Goal: Information Seeking & Learning: Learn about a topic

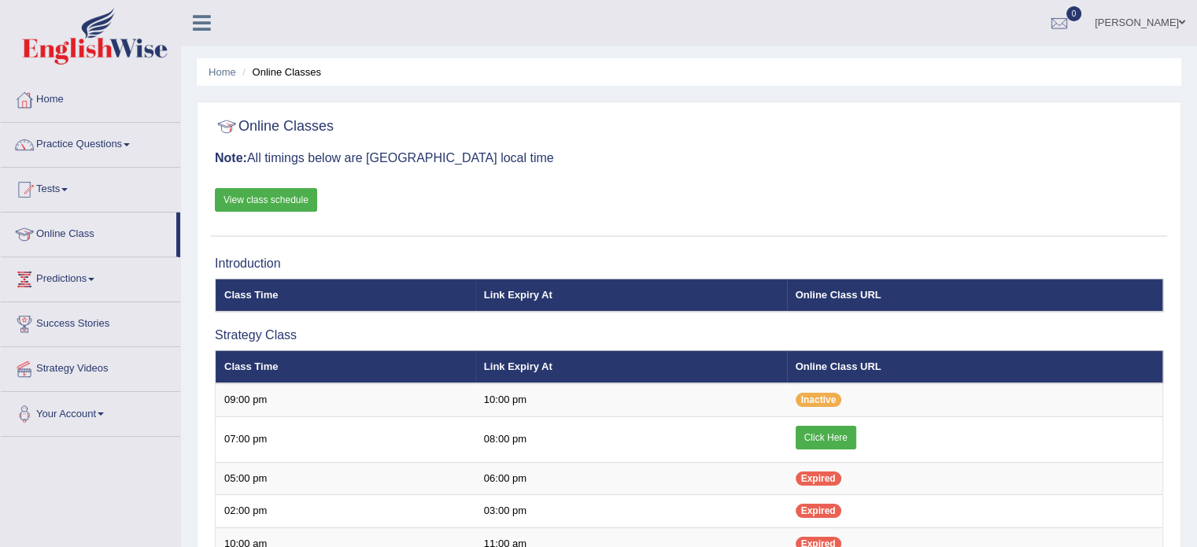
click at [634, 180] on div "Online Classes Note: All timings below are Melbourne local time View class sche…" at bounding box center [689, 173] width 956 height 127
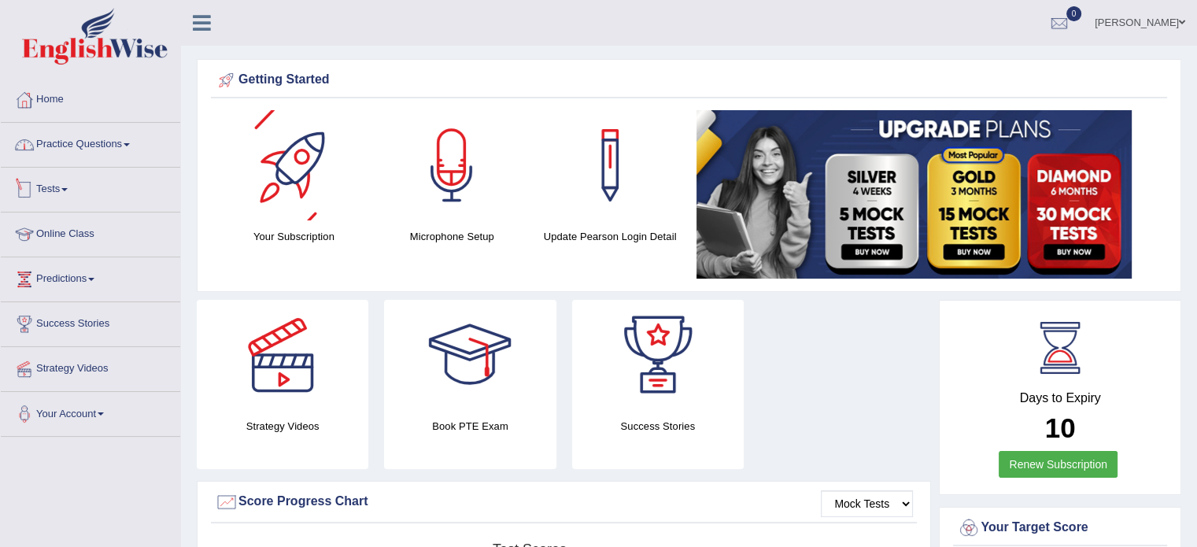
click at [98, 137] on link "Practice Questions" at bounding box center [90, 142] width 179 height 39
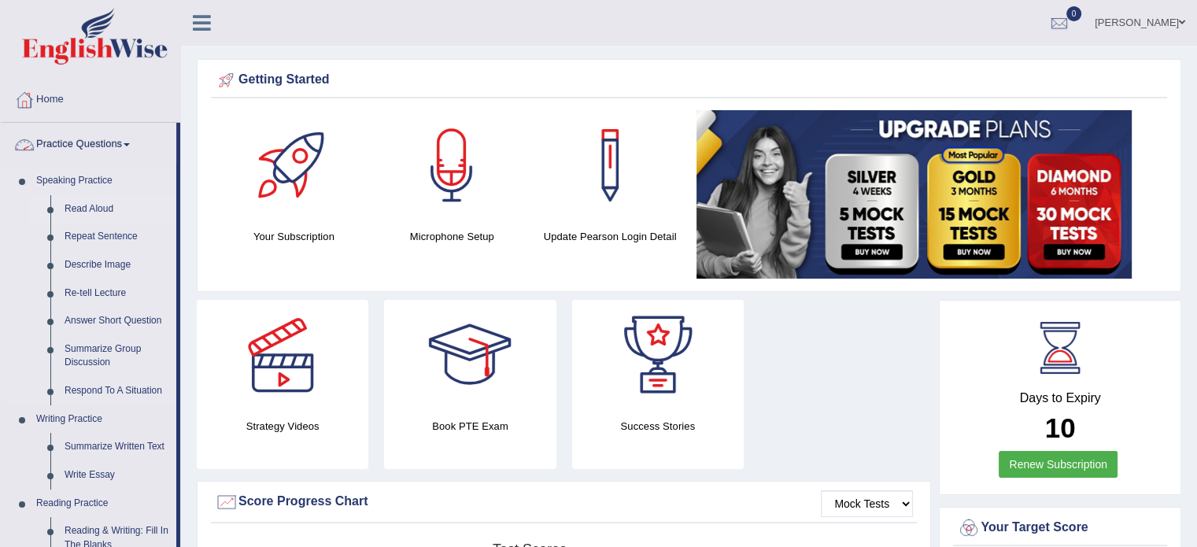
click at [87, 198] on link "Read Aloud" at bounding box center [116, 209] width 119 height 28
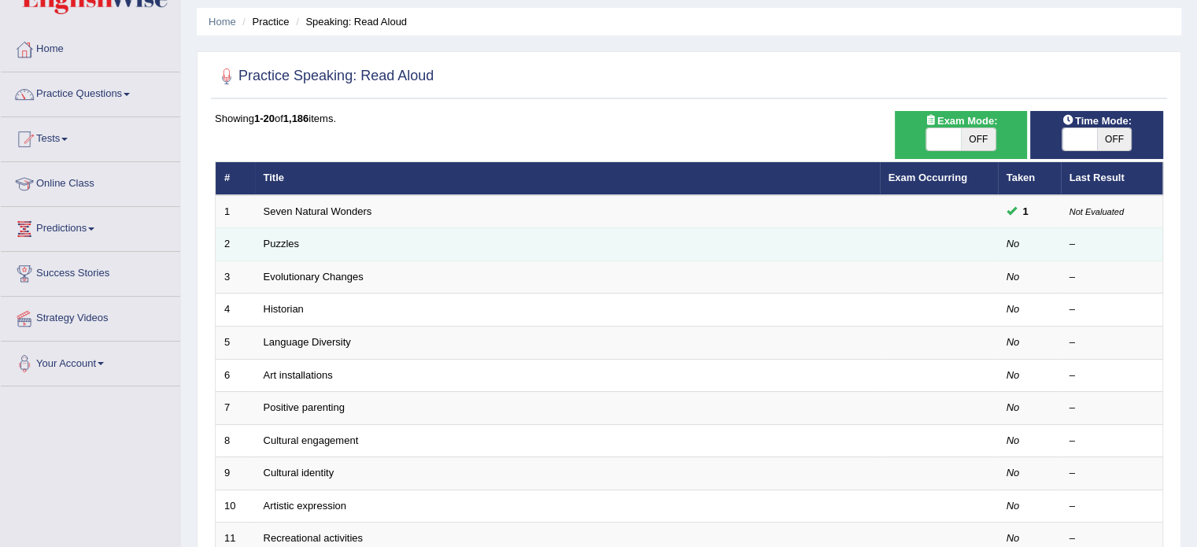
scroll to position [79, 0]
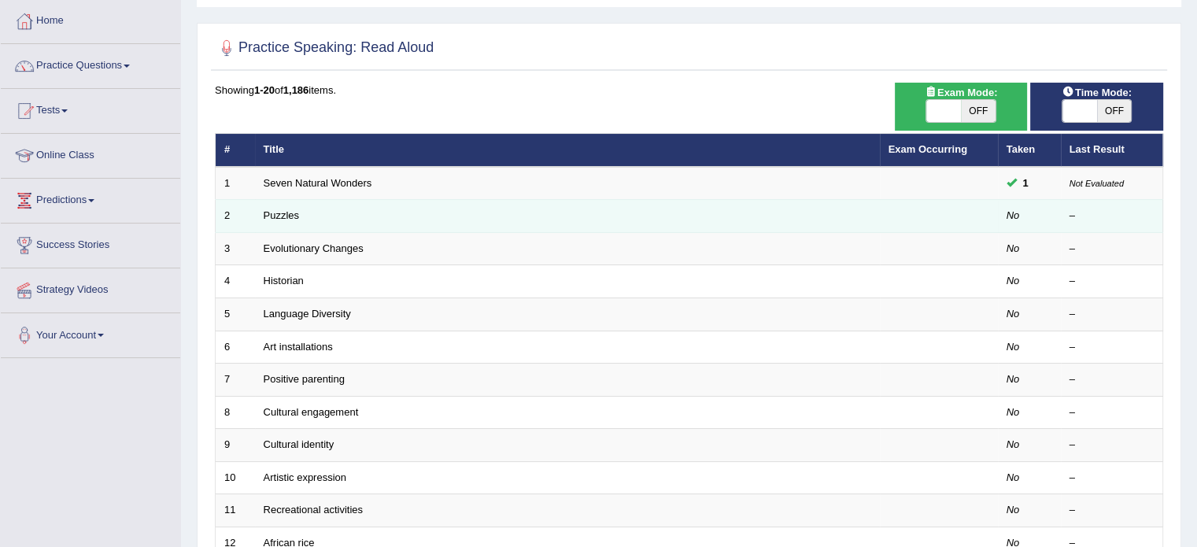
click at [274, 202] on td "Puzzles" at bounding box center [567, 216] width 625 height 33
click at [288, 206] on td "Puzzles" at bounding box center [567, 216] width 625 height 33
click at [284, 212] on link "Puzzles" at bounding box center [282, 215] width 36 height 12
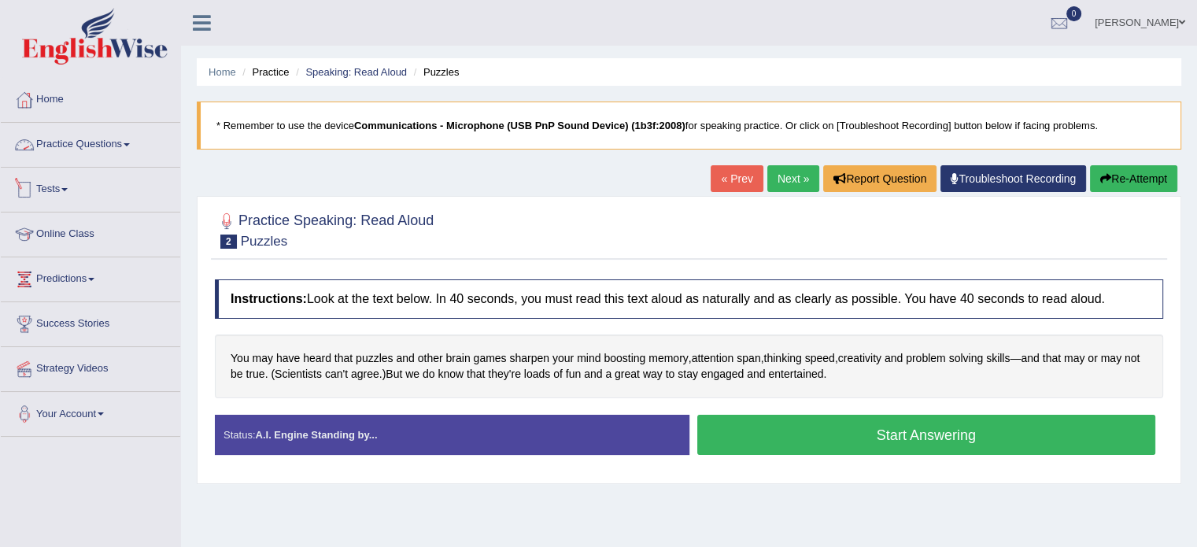
click at [110, 146] on link "Practice Questions" at bounding box center [90, 142] width 179 height 39
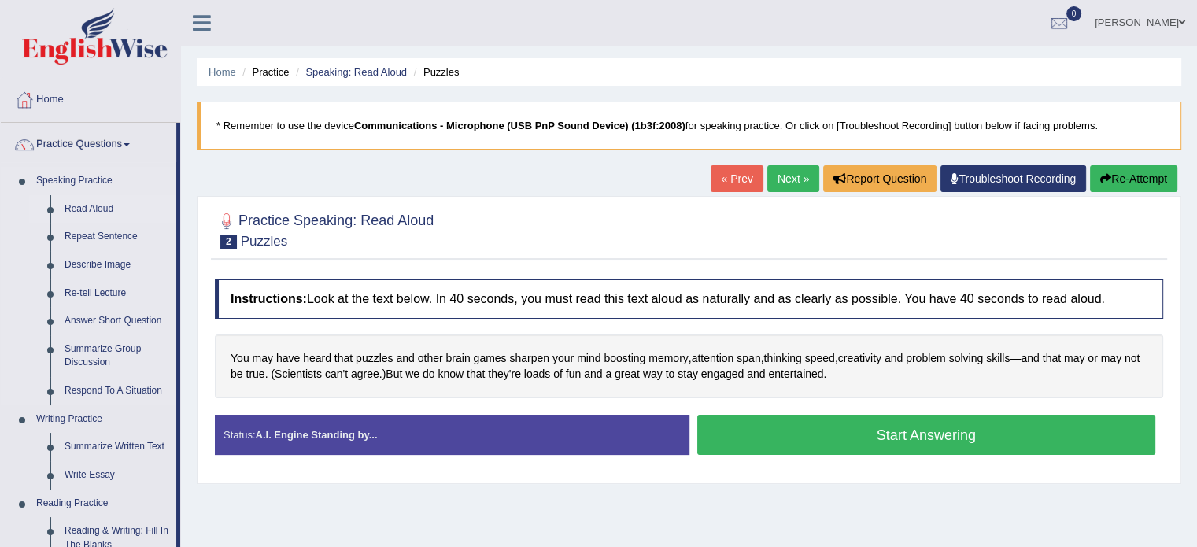
click at [70, 216] on link "Read Aloud" at bounding box center [116, 209] width 119 height 28
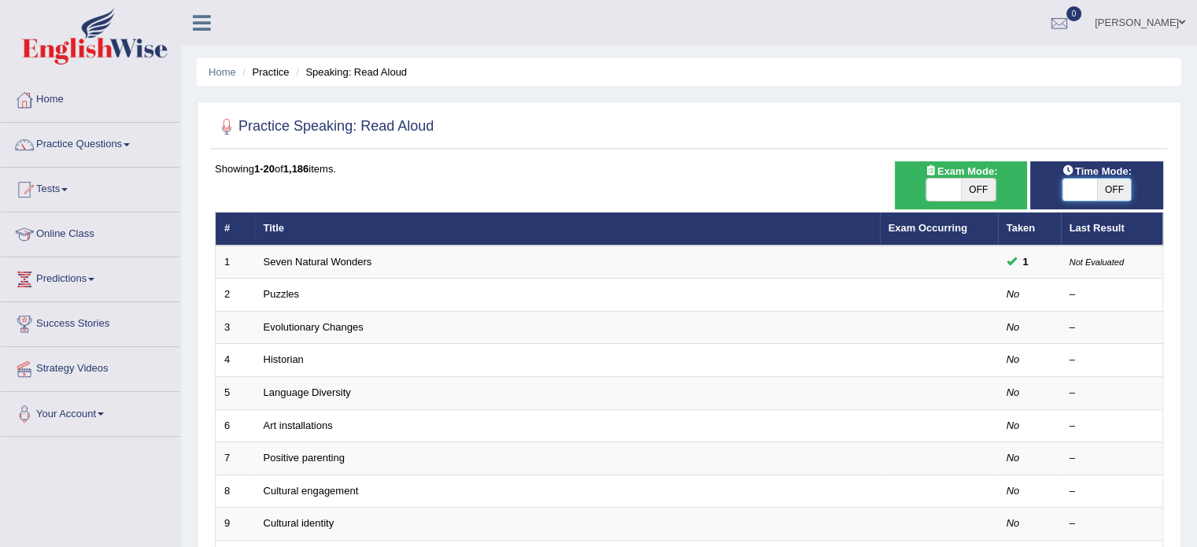
click at [1084, 188] on span at bounding box center [1080, 190] width 35 height 22
checkbox input "true"
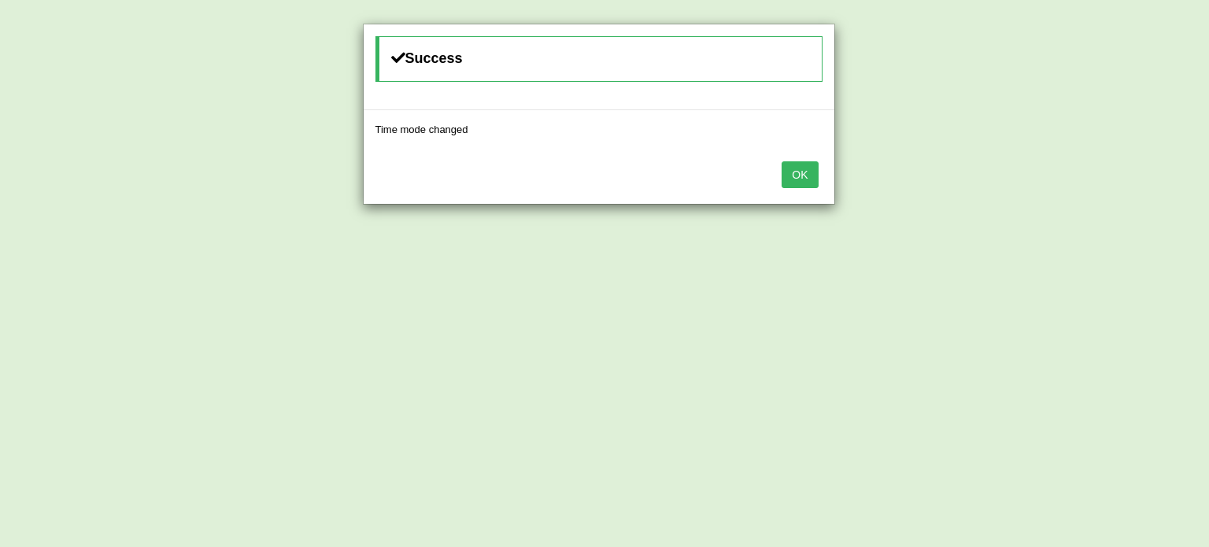
click at [789, 170] on button "OK" at bounding box center [800, 174] width 36 height 27
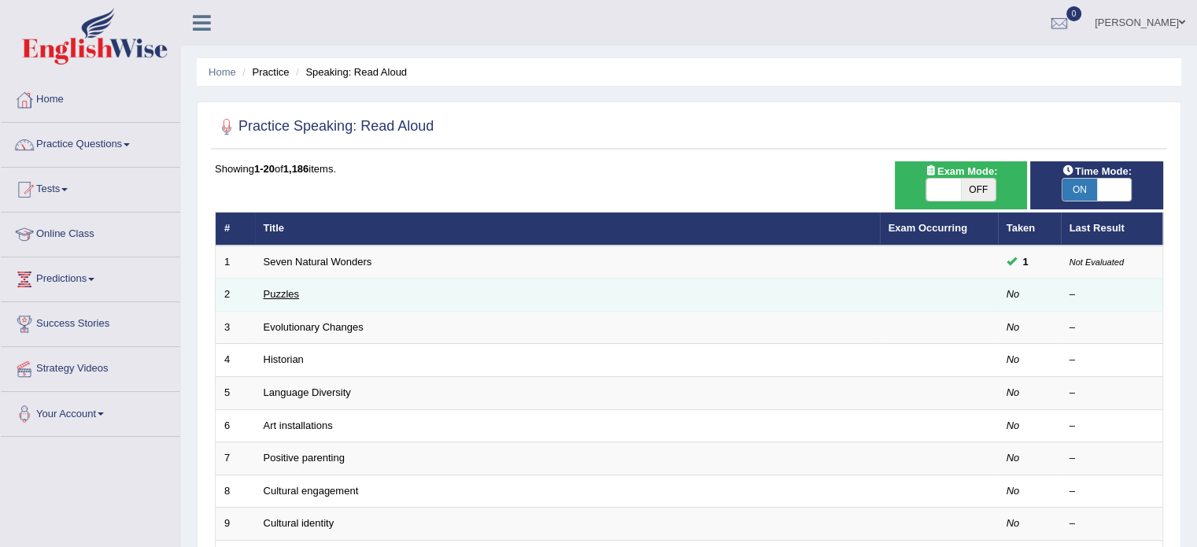
click at [275, 290] on link "Puzzles" at bounding box center [282, 294] width 36 height 12
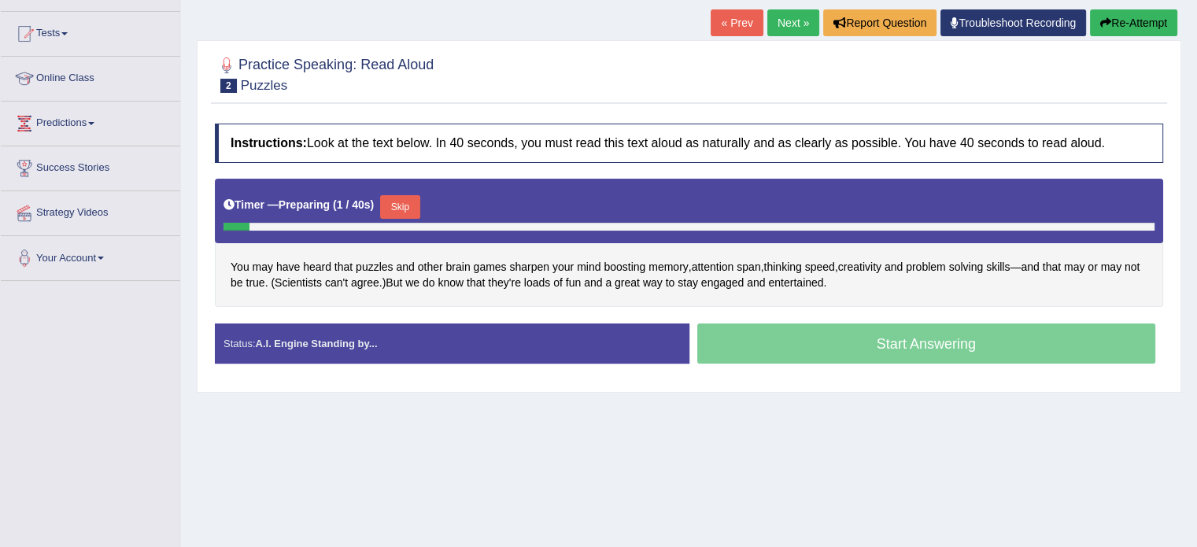
scroll to position [157, 0]
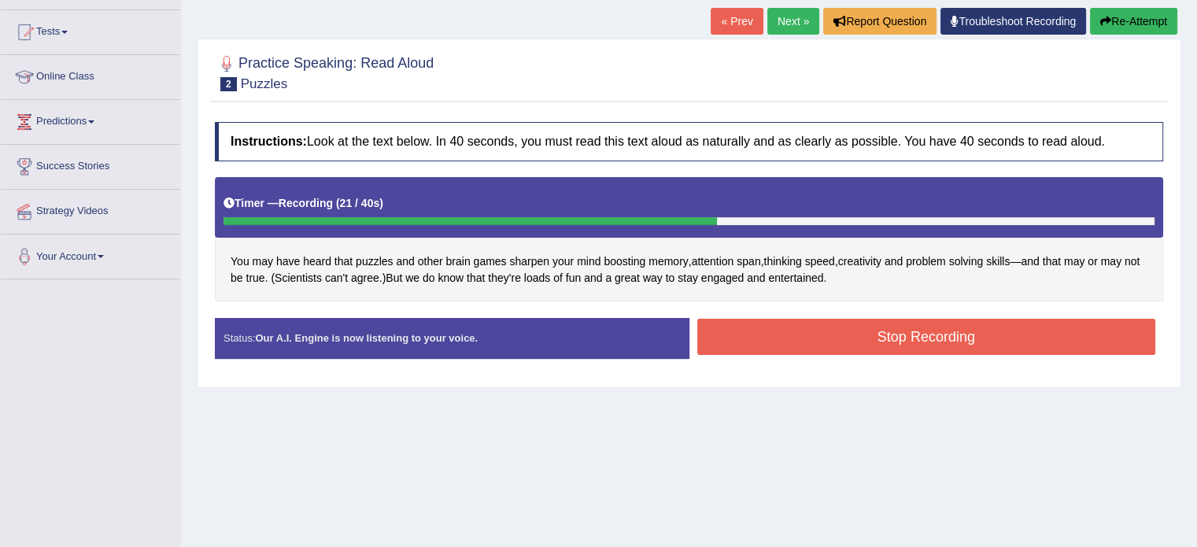
click at [747, 331] on button "Stop Recording" at bounding box center [926, 337] width 459 height 36
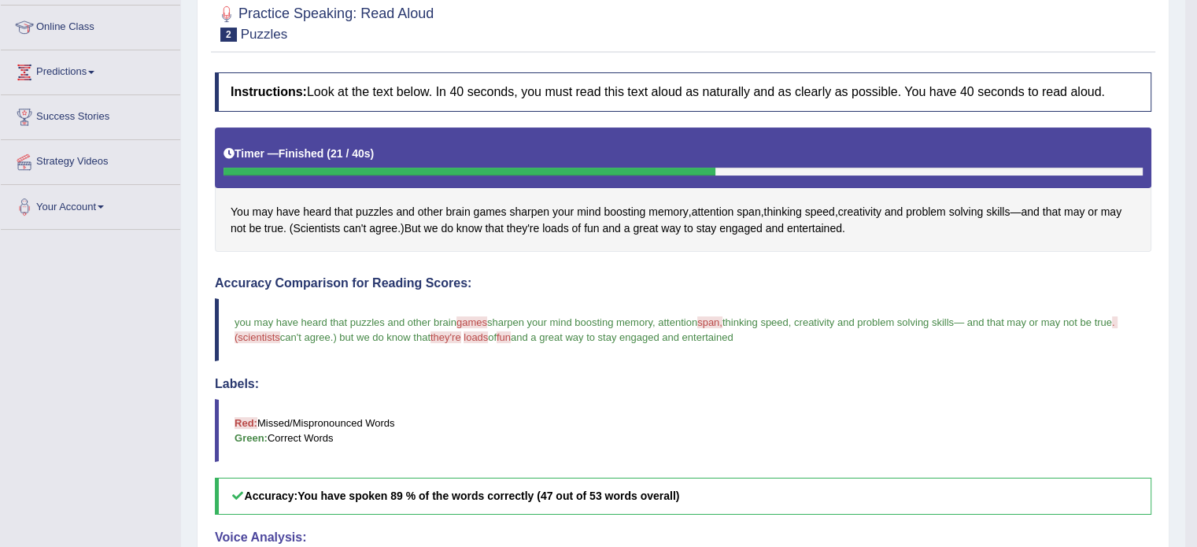
scroll to position [132, 0]
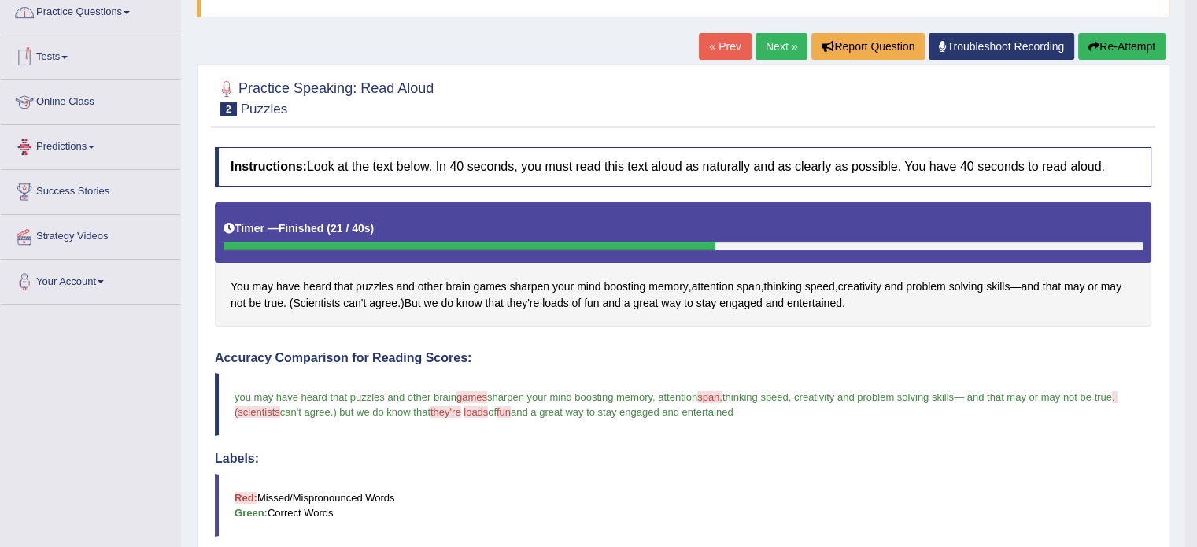
click at [77, 18] on link "Practice Questions" at bounding box center [90, 10] width 179 height 39
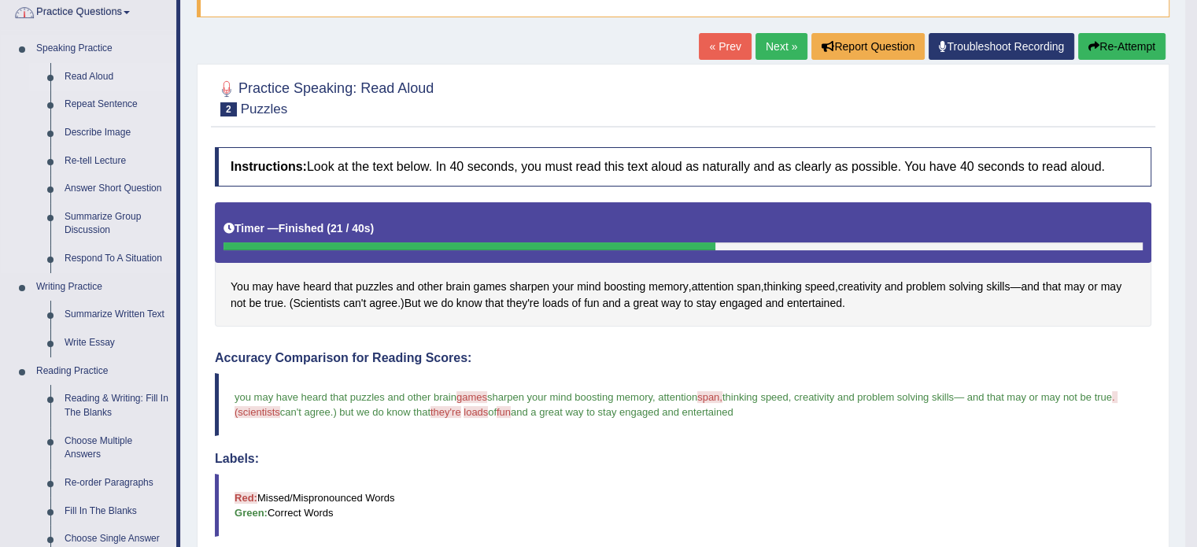
click at [92, 72] on link "Read Aloud" at bounding box center [116, 77] width 119 height 28
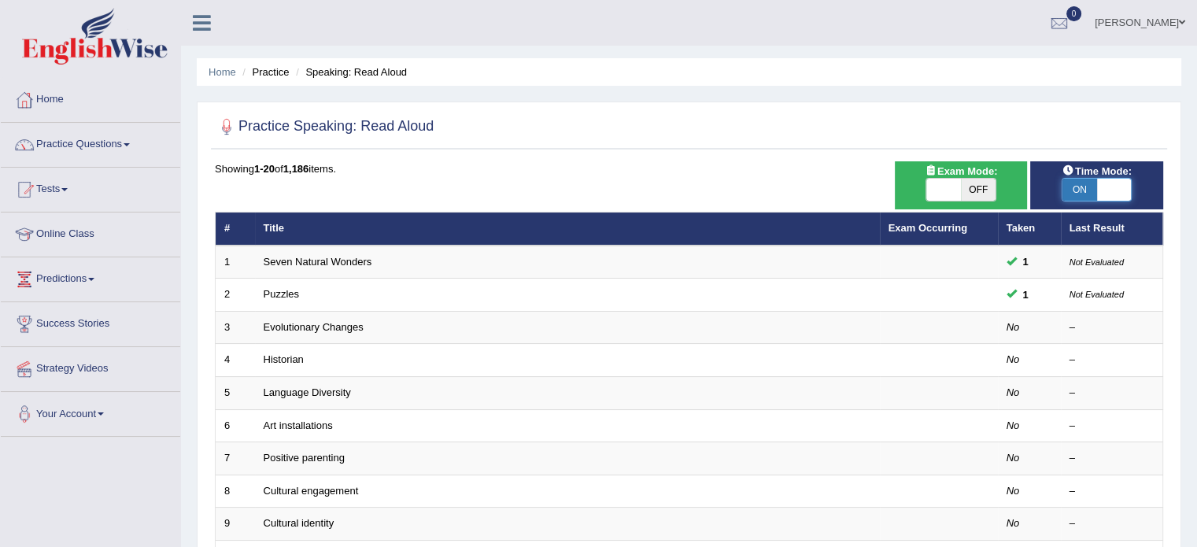
click at [1097, 181] on span at bounding box center [1114, 190] width 35 height 22
checkbox input "false"
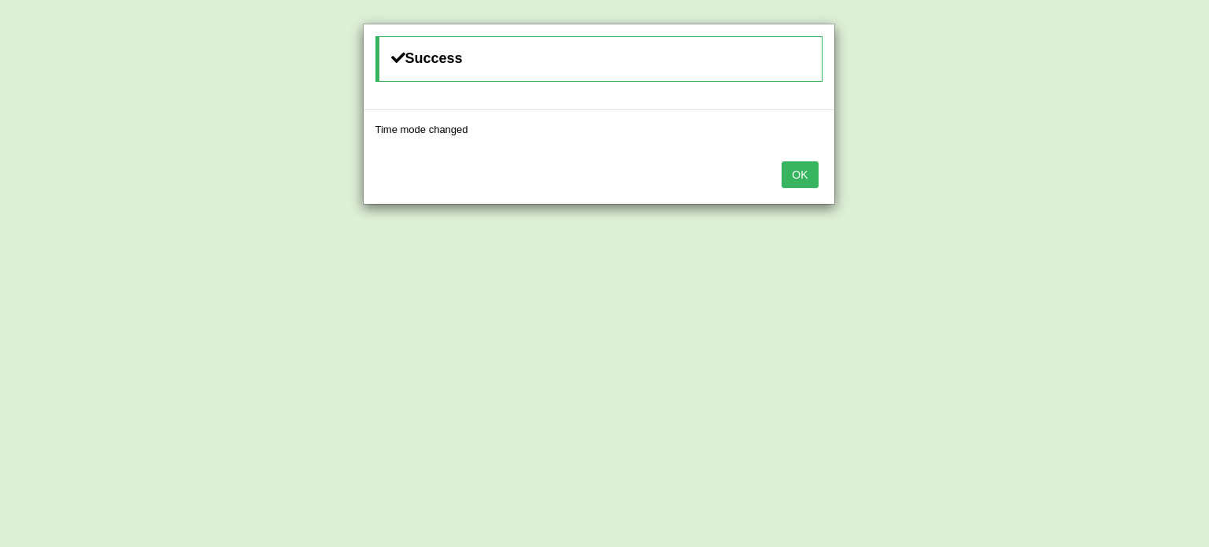
click at [809, 178] on button "OK" at bounding box center [800, 174] width 36 height 27
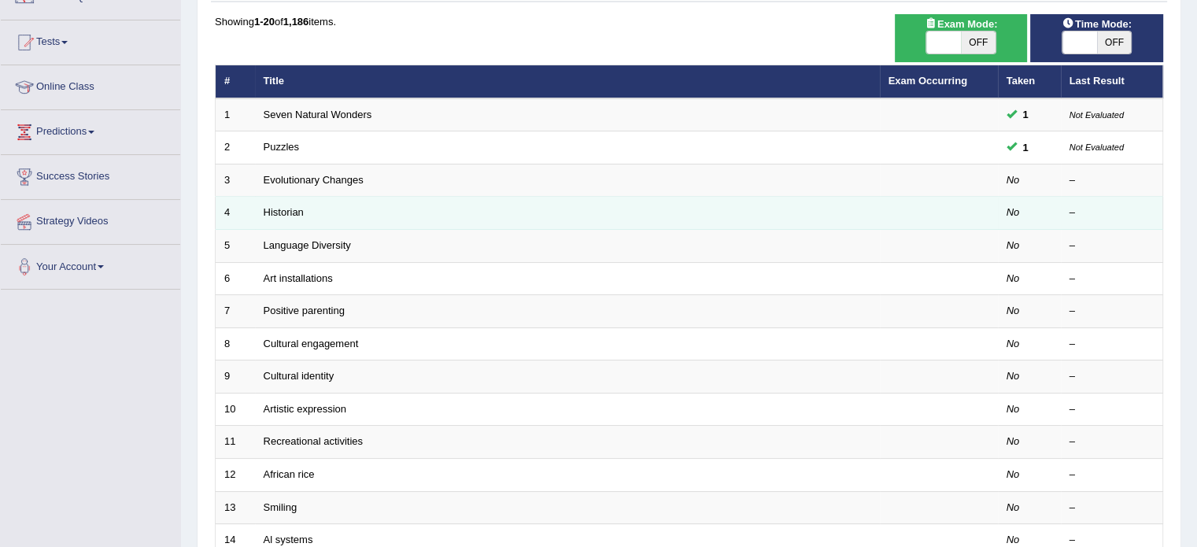
scroll to position [157, 0]
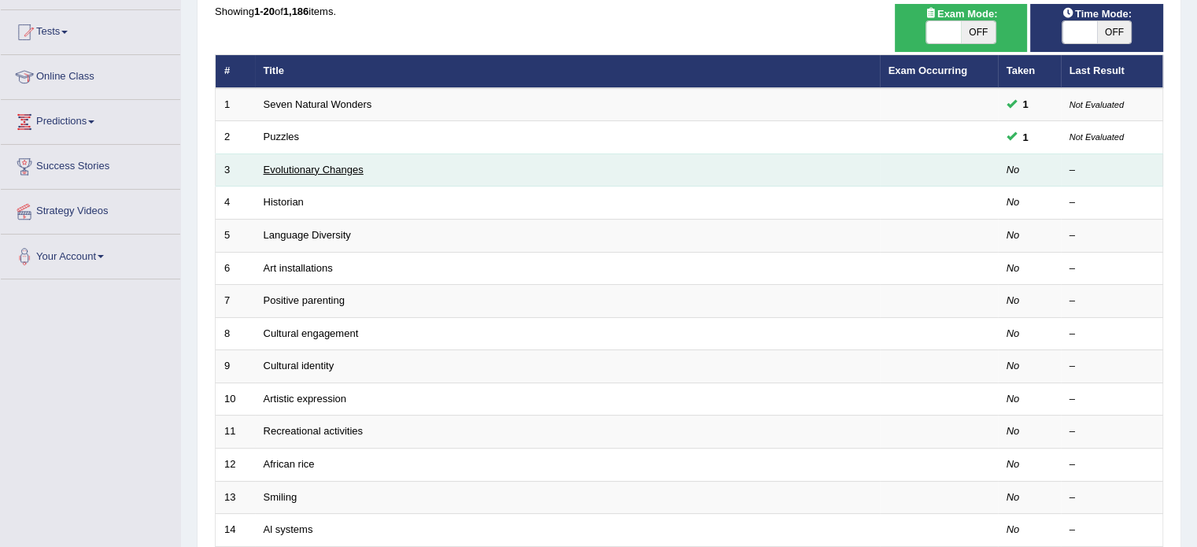
click at [349, 169] on link "Evolutionary Changes" at bounding box center [314, 170] width 100 height 12
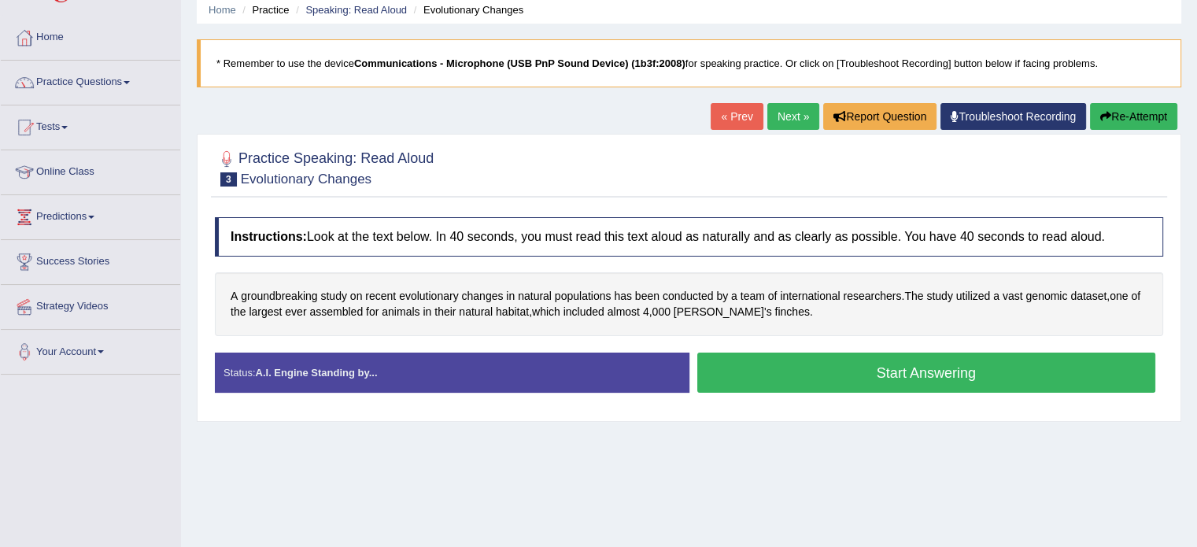
scroll to position [157, 0]
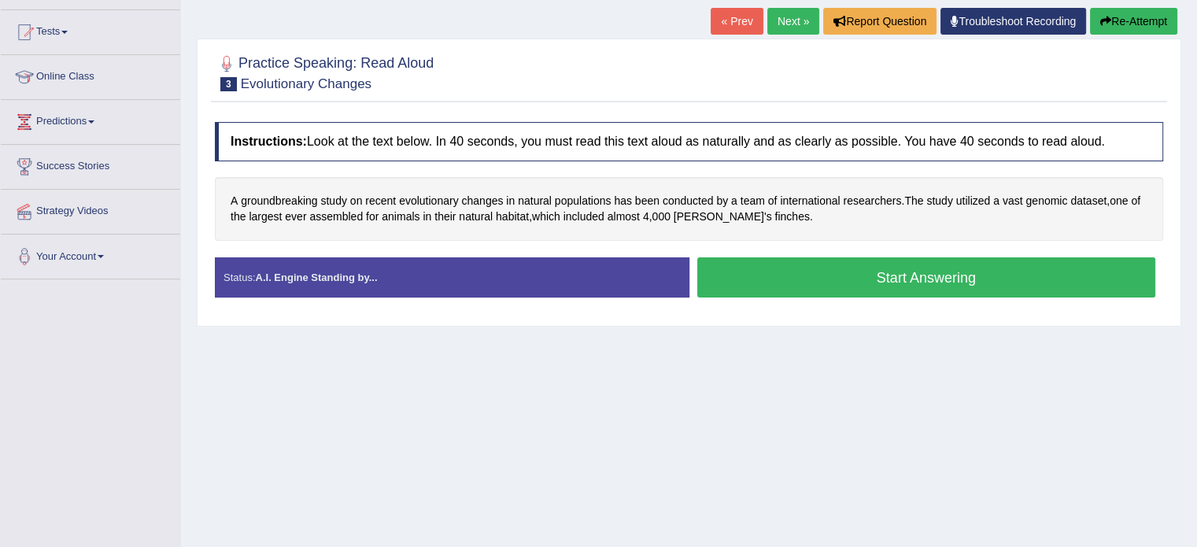
click at [759, 273] on button "Start Answering" at bounding box center [926, 277] width 459 height 40
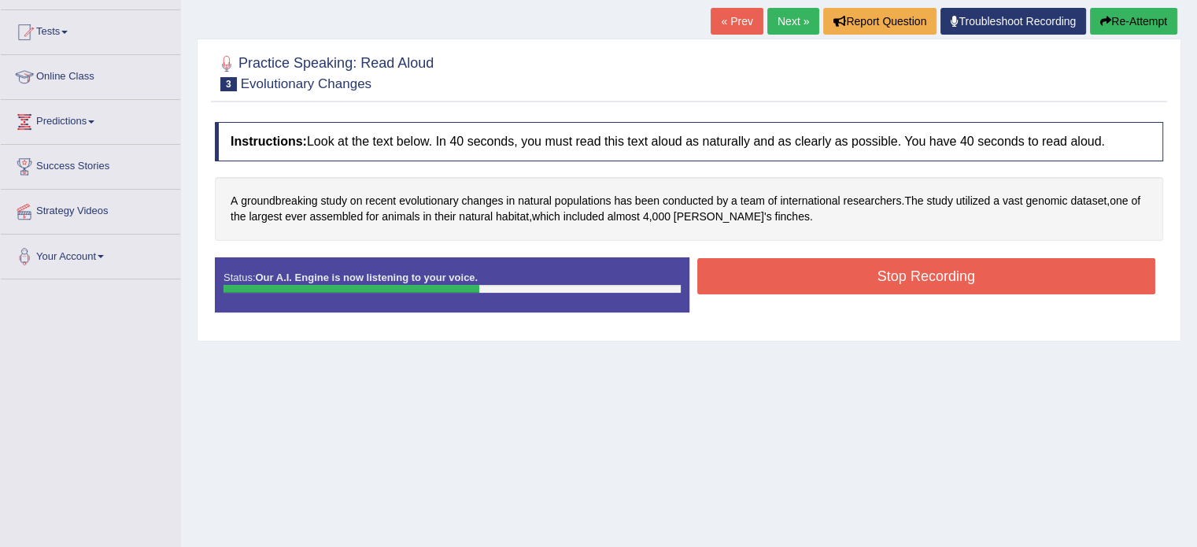
click at [752, 261] on button "Stop Recording" at bounding box center [926, 276] width 459 height 36
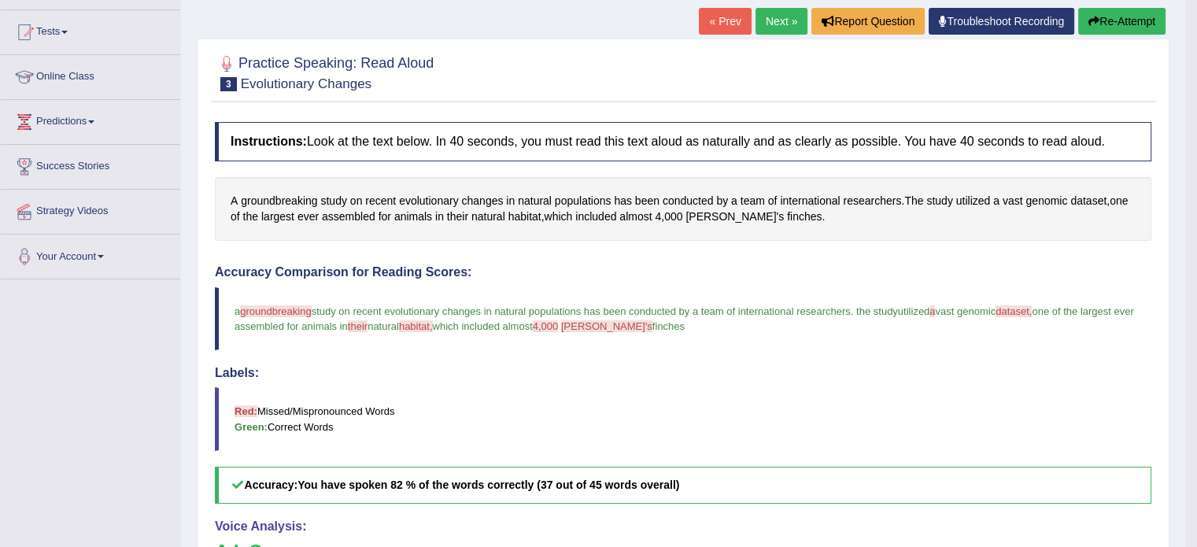
click at [1121, 24] on button "Re-Attempt" at bounding box center [1121, 21] width 87 height 27
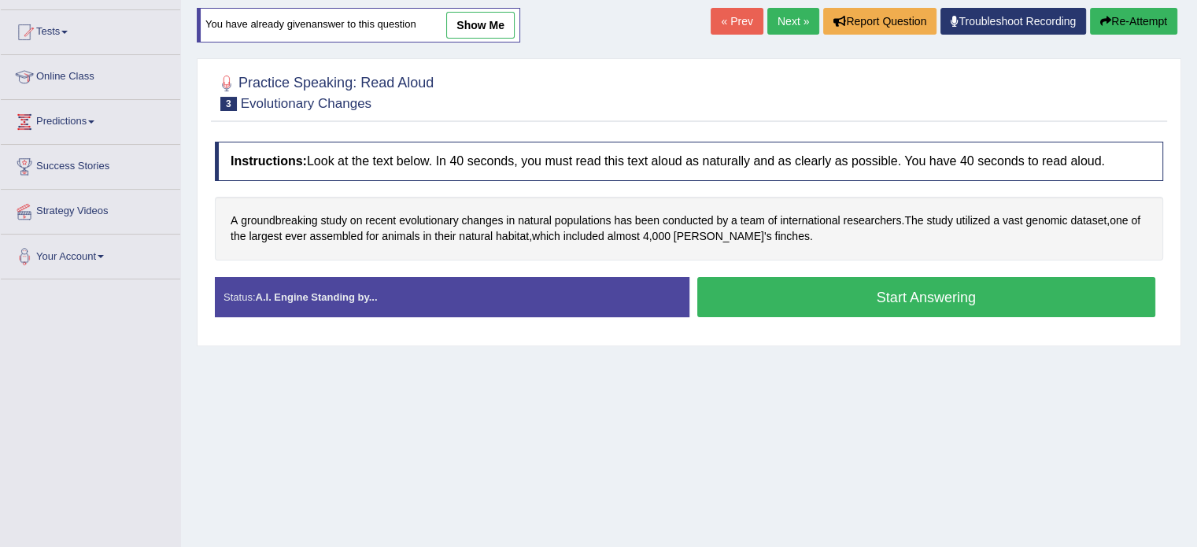
click at [786, 288] on button "Start Answering" at bounding box center [926, 297] width 459 height 40
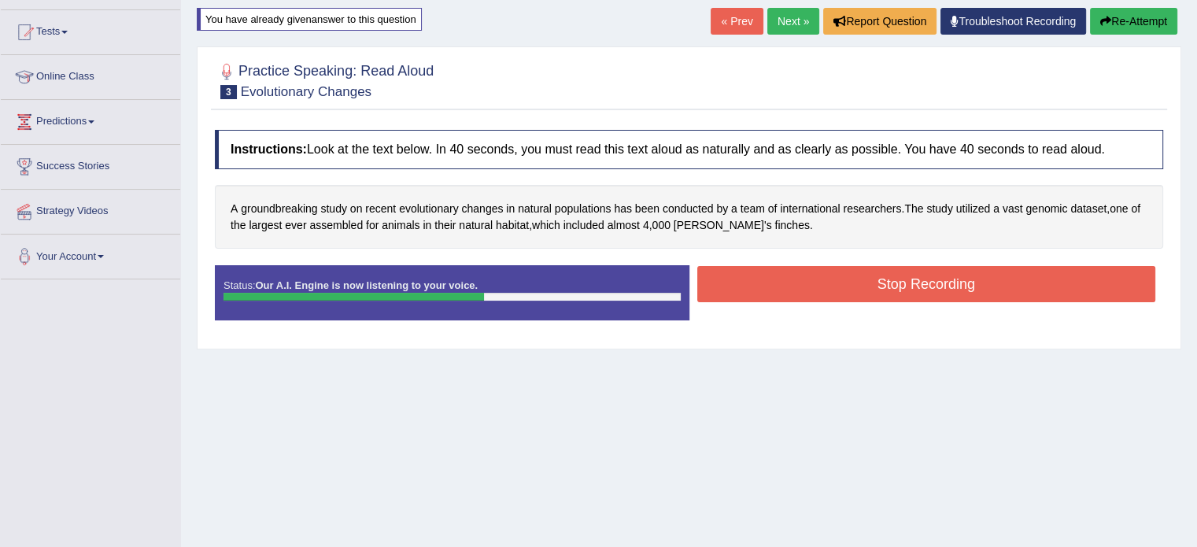
click at [786, 288] on button "Stop Recording" at bounding box center [926, 284] width 459 height 36
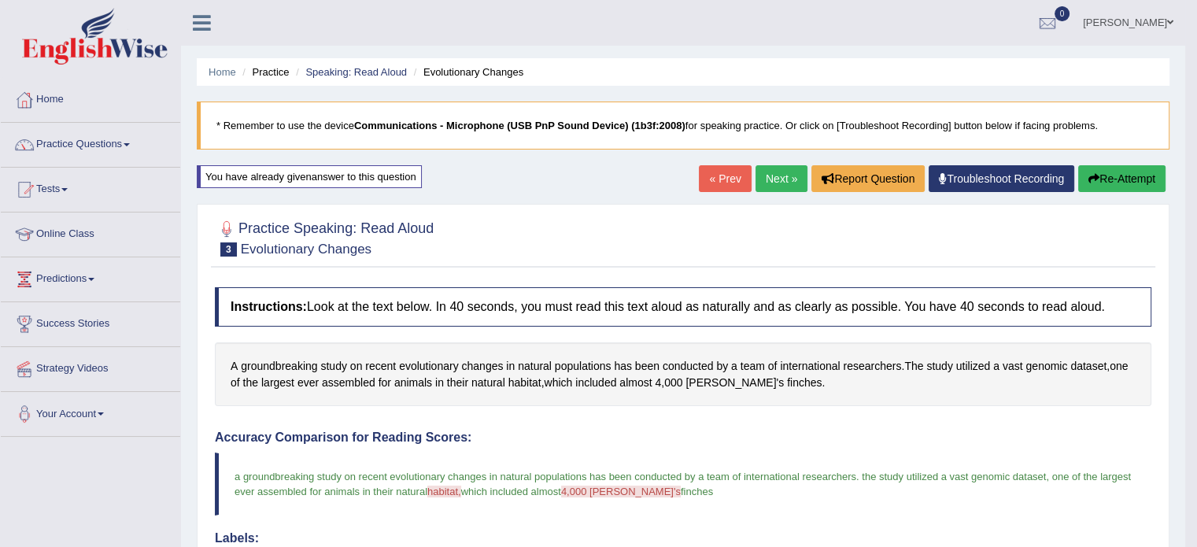
click at [767, 179] on link "Next »" at bounding box center [782, 178] width 52 height 27
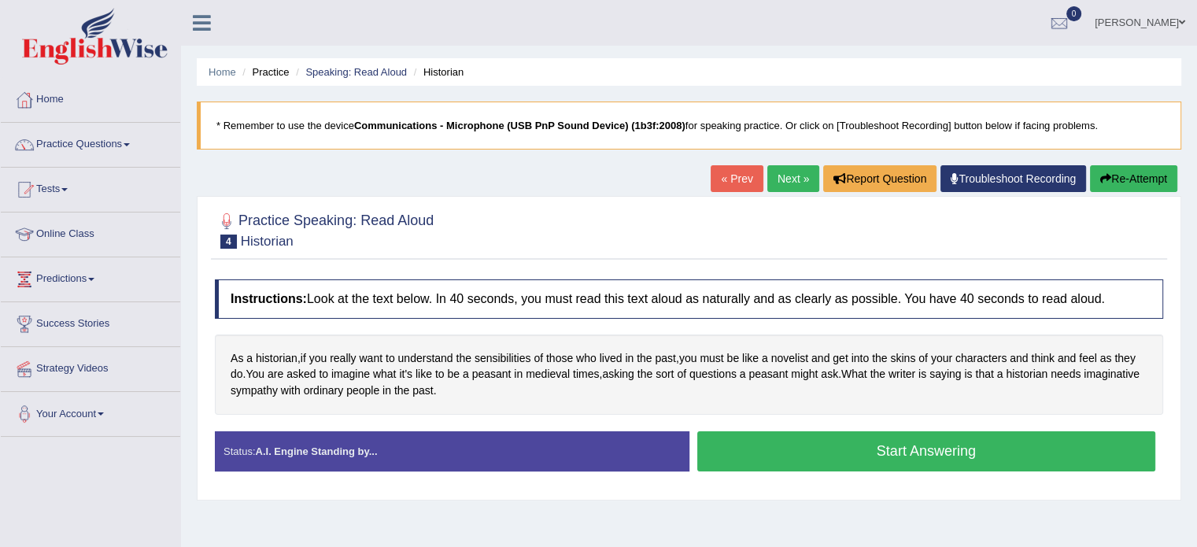
scroll to position [79, 0]
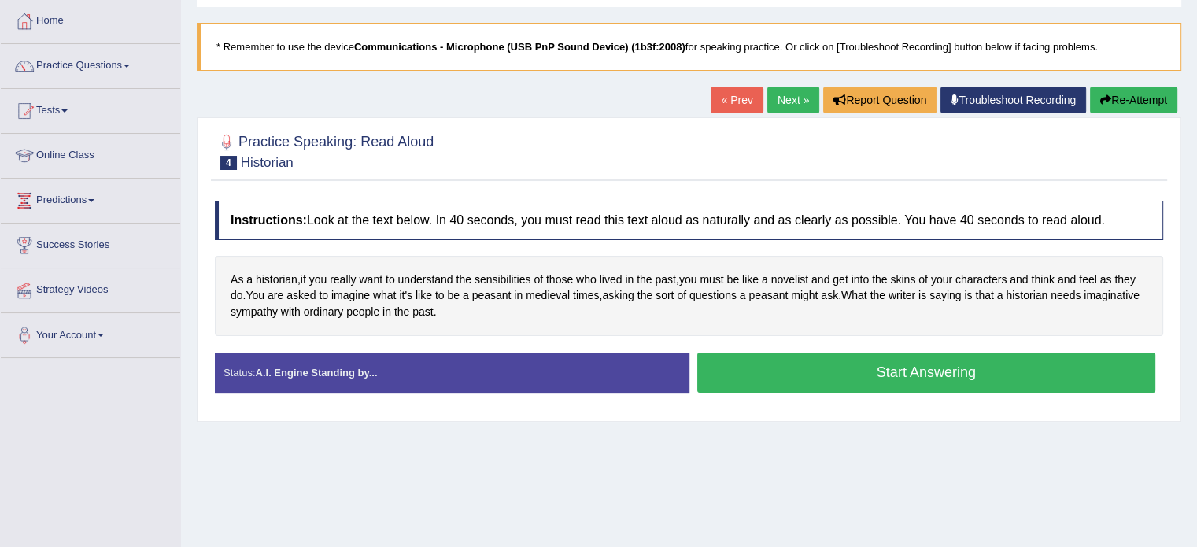
click at [885, 372] on button "Start Answering" at bounding box center [926, 373] width 459 height 40
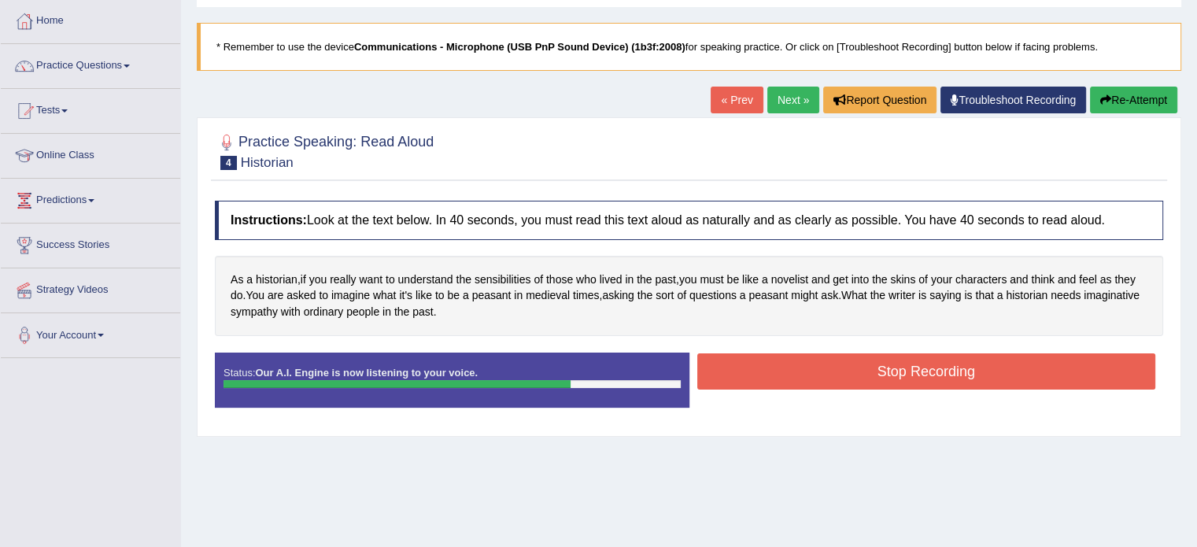
click at [882, 372] on button "Stop Recording" at bounding box center [926, 371] width 459 height 36
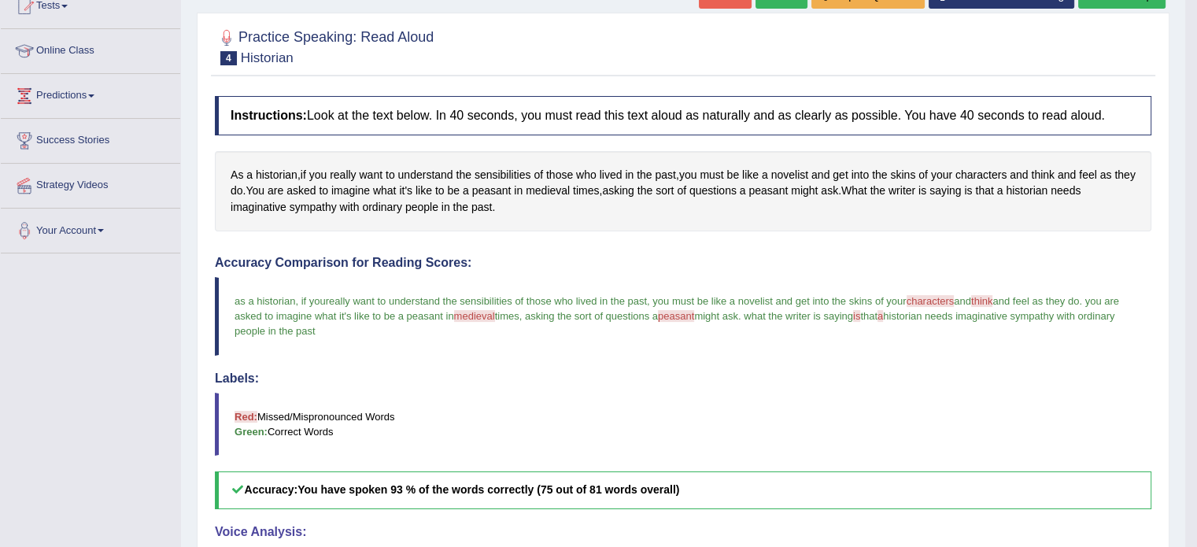
scroll to position [157, 0]
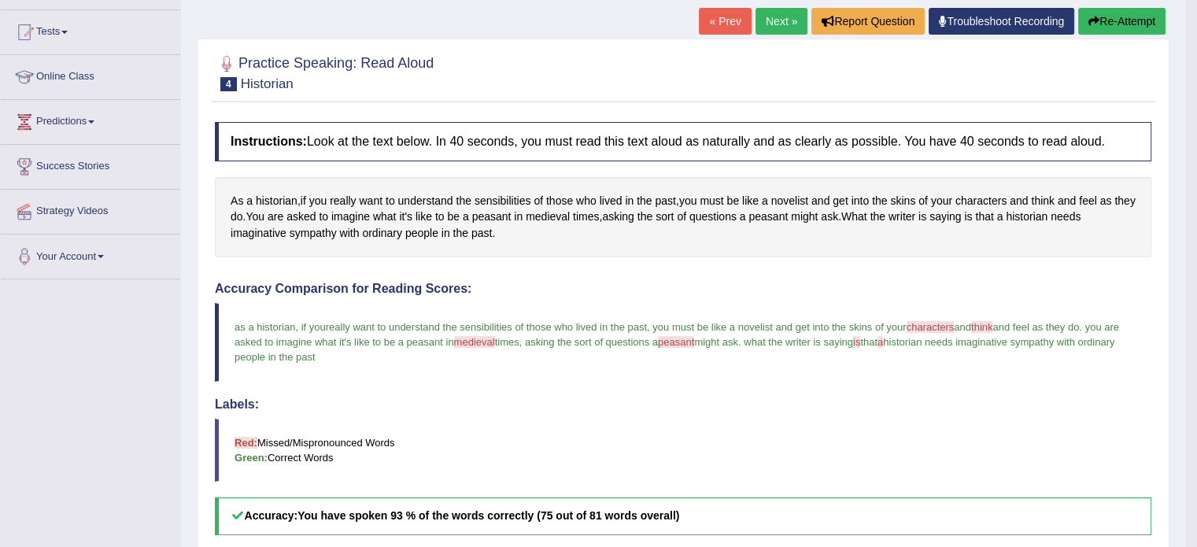
click at [1103, 27] on button "Re-Attempt" at bounding box center [1121, 21] width 87 height 27
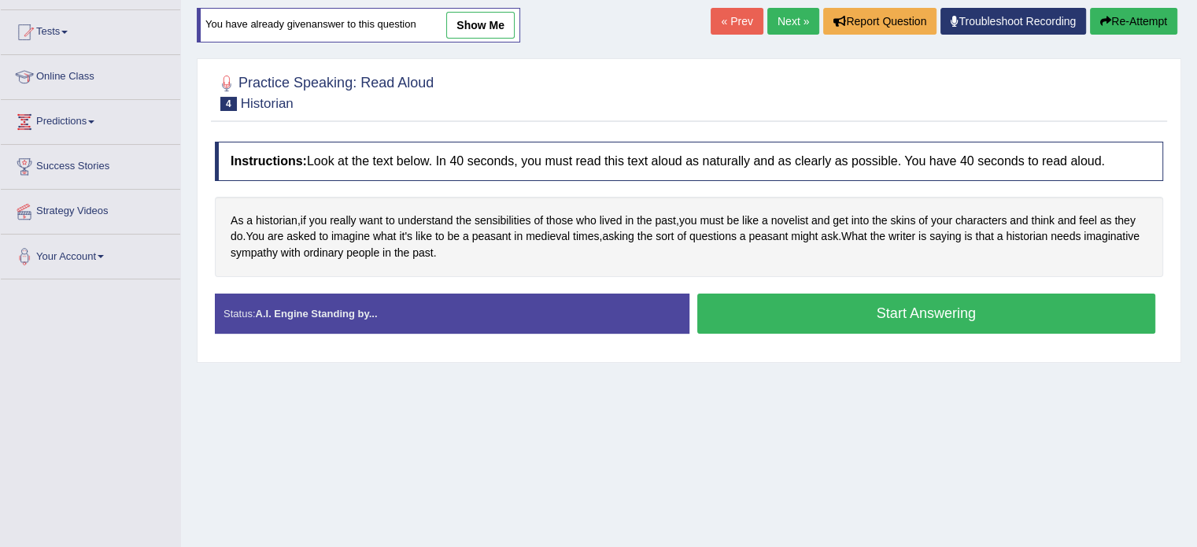
click at [889, 327] on button "Start Answering" at bounding box center [926, 314] width 459 height 40
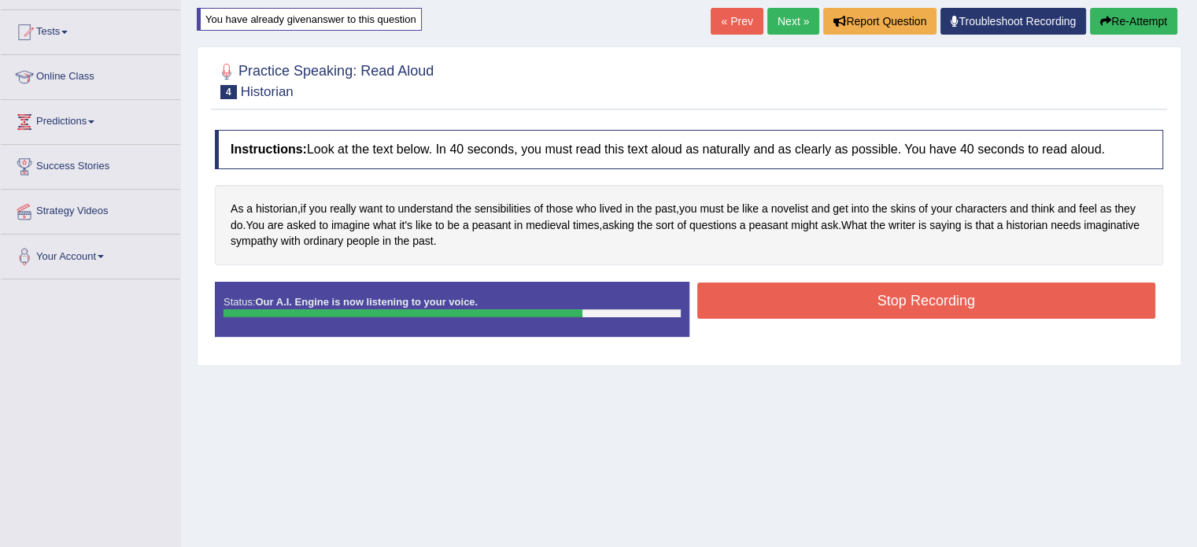
click at [889, 286] on button "Stop Recording" at bounding box center [926, 301] width 459 height 36
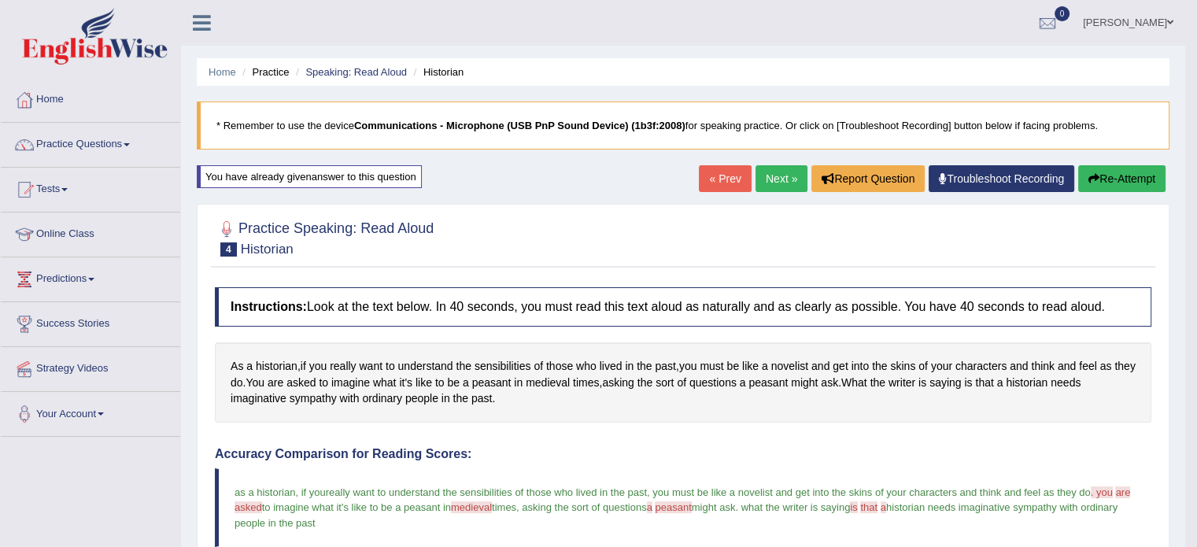
click at [1100, 182] on button "Re-Attempt" at bounding box center [1121, 178] width 87 height 27
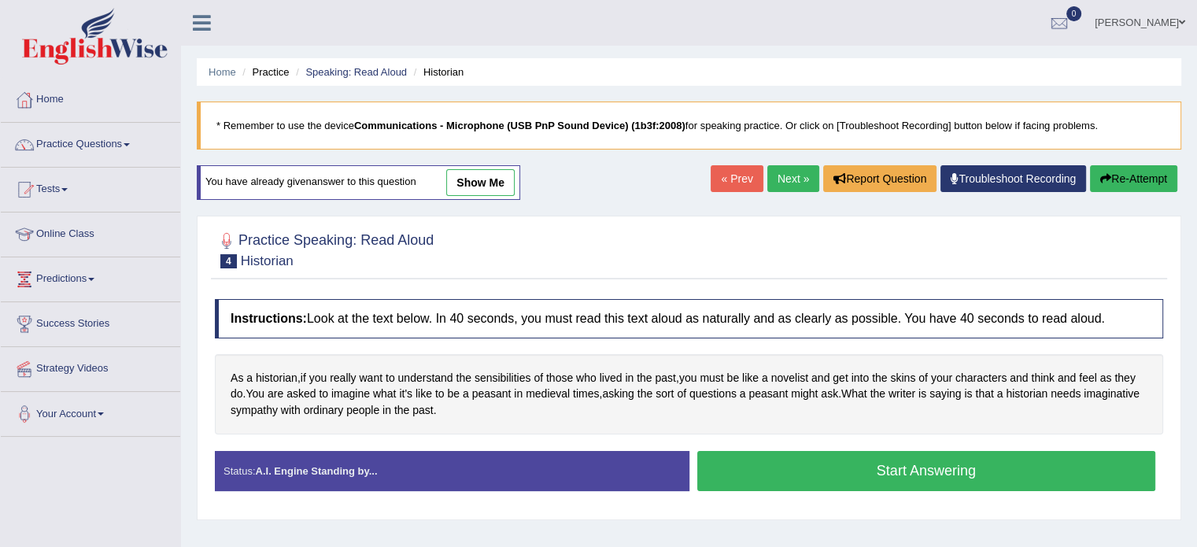
click at [947, 480] on button "Start Answering" at bounding box center [926, 471] width 459 height 40
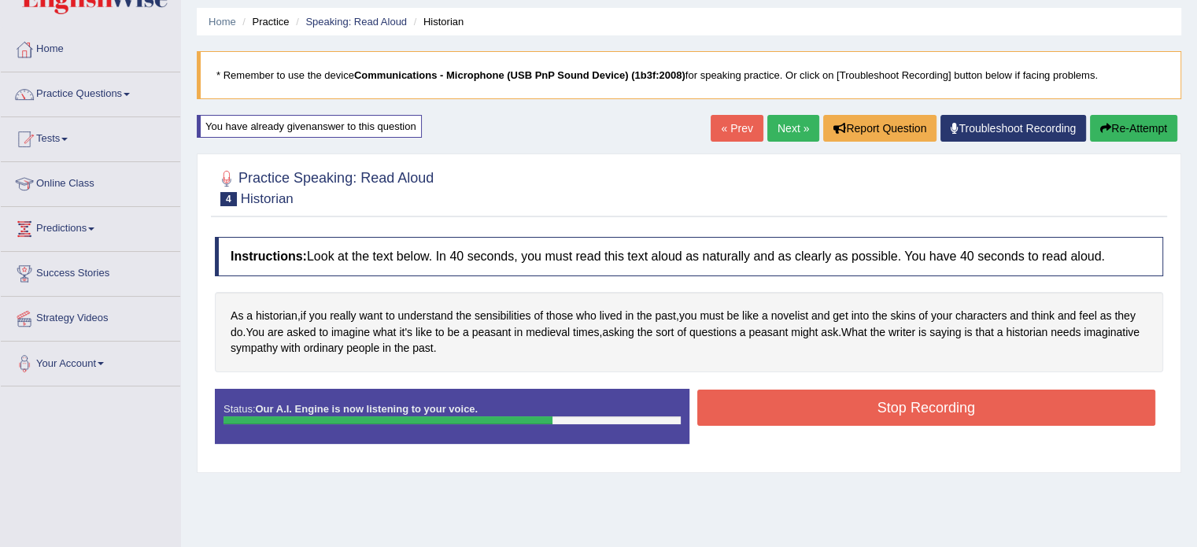
scroll to position [79, 0]
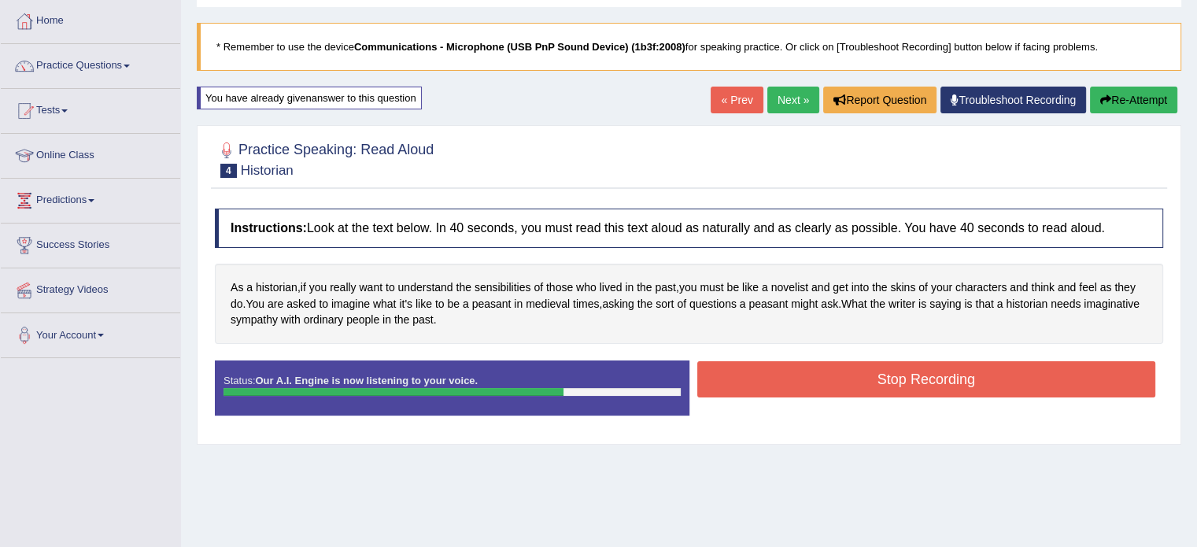
click at [782, 379] on button "Stop Recording" at bounding box center [926, 379] width 459 height 36
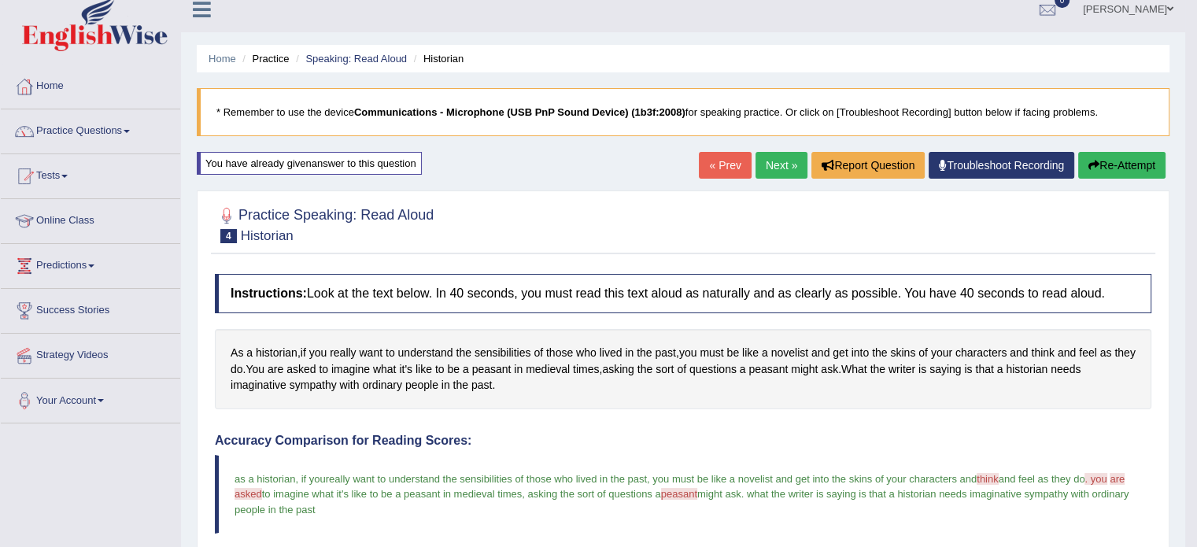
scroll to position [0, 0]
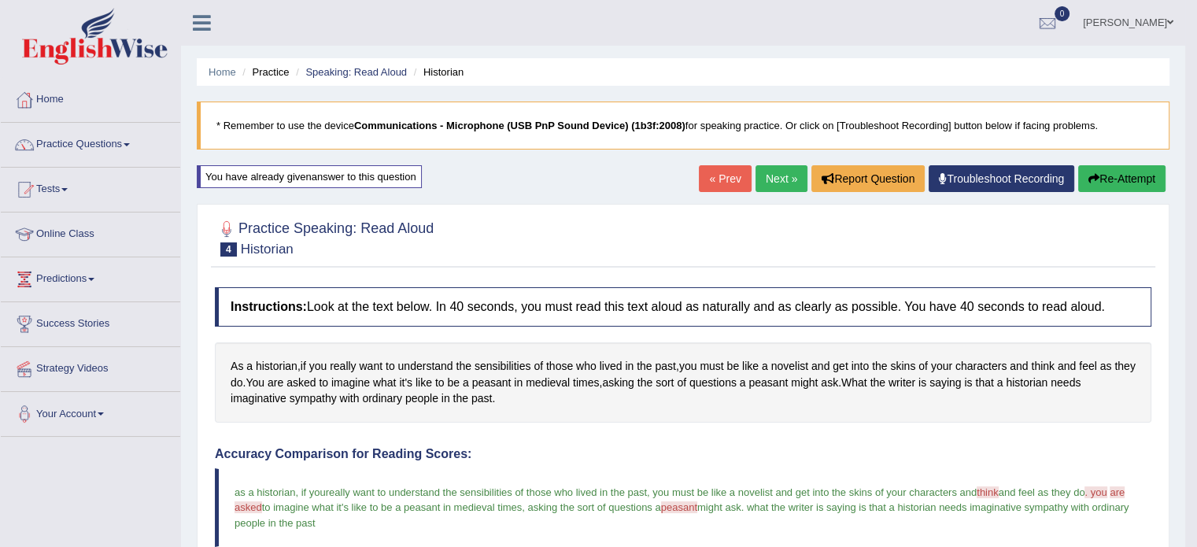
click at [760, 183] on link "Next »" at bounding box center [782, 178] width 52 height 27
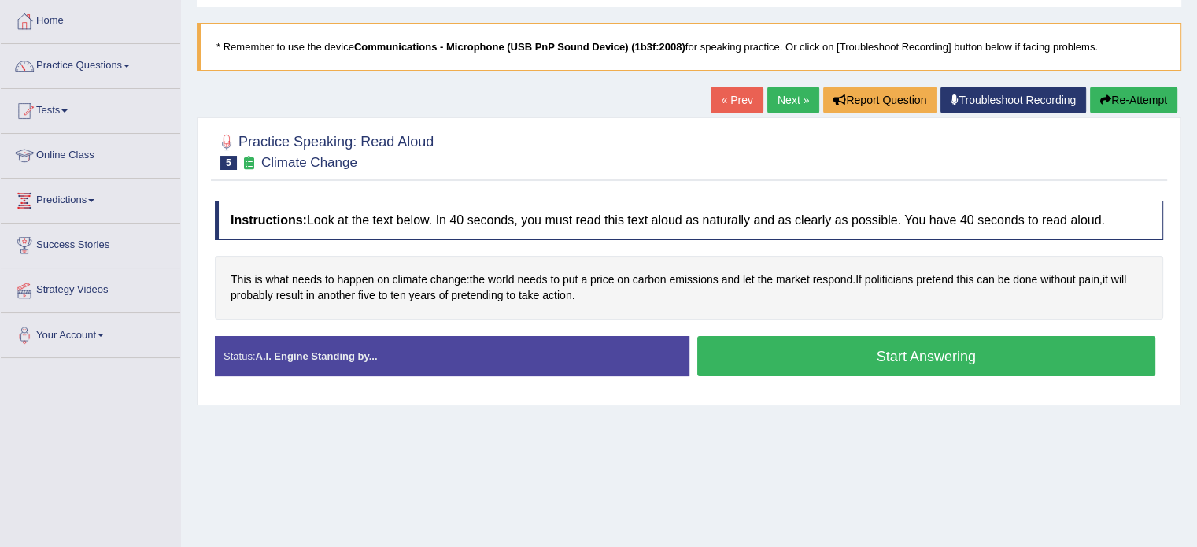
scroll to position [157, 0]
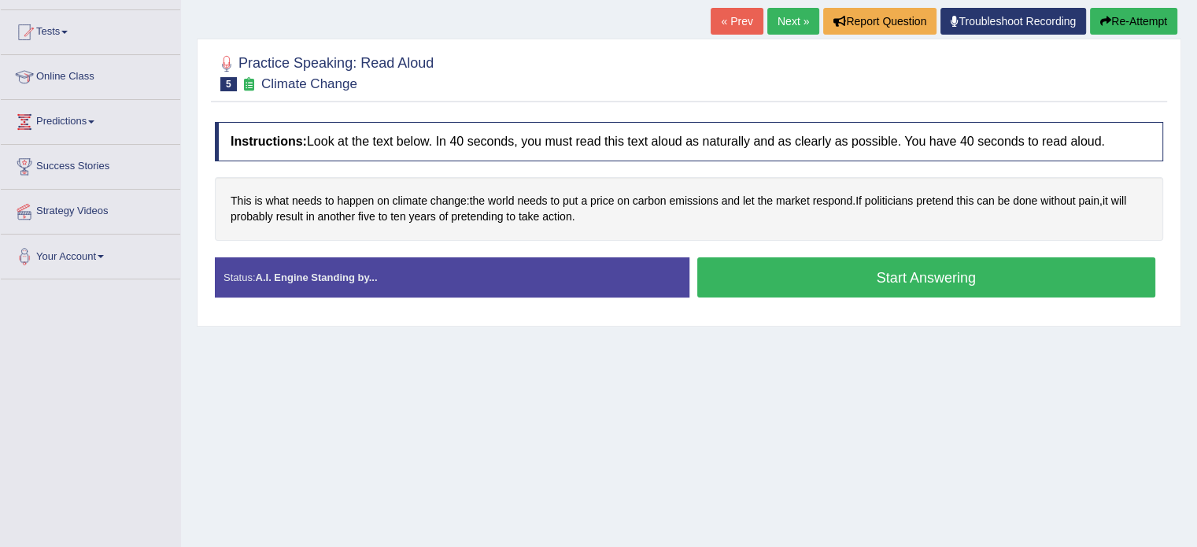
click at [800, 267] on button "Start Answering" at bounding box center [926, 277] width 459 height 40
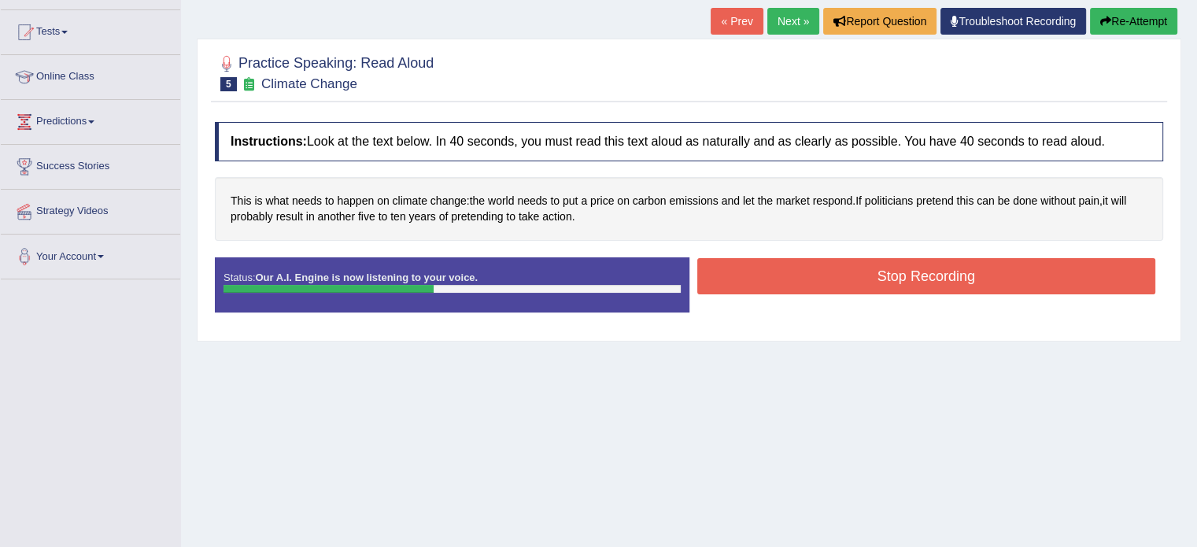
click at [800, 267] on button "Stop Recording" at bounding box center [926, 276] width 459 height 36
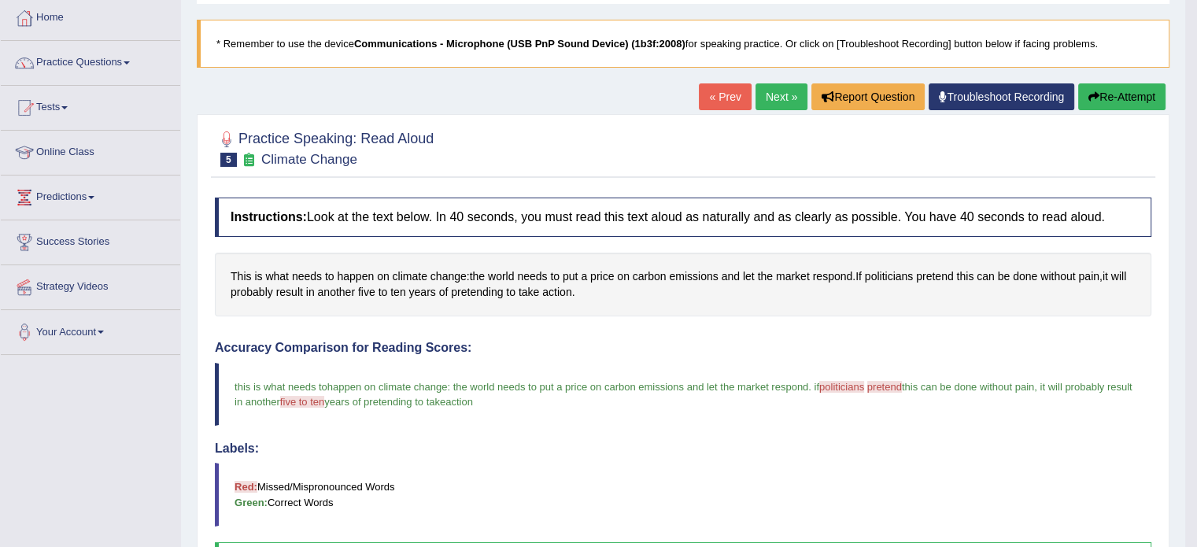
scroll to position [79, 0]
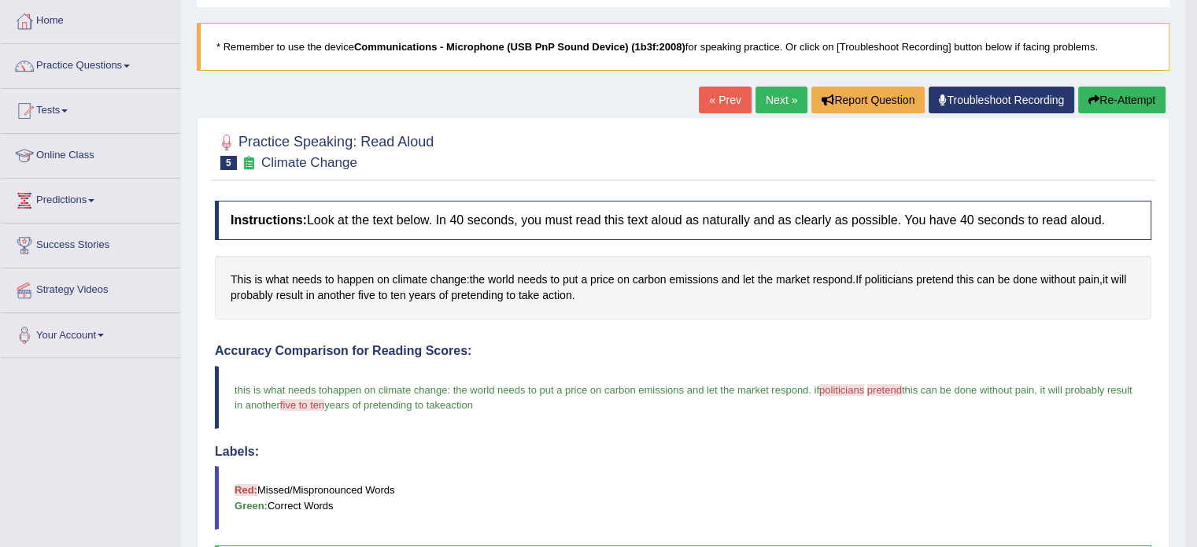
click at [785, 95] on link "Next »" at bounding box center [782, 100] width 52 height 27
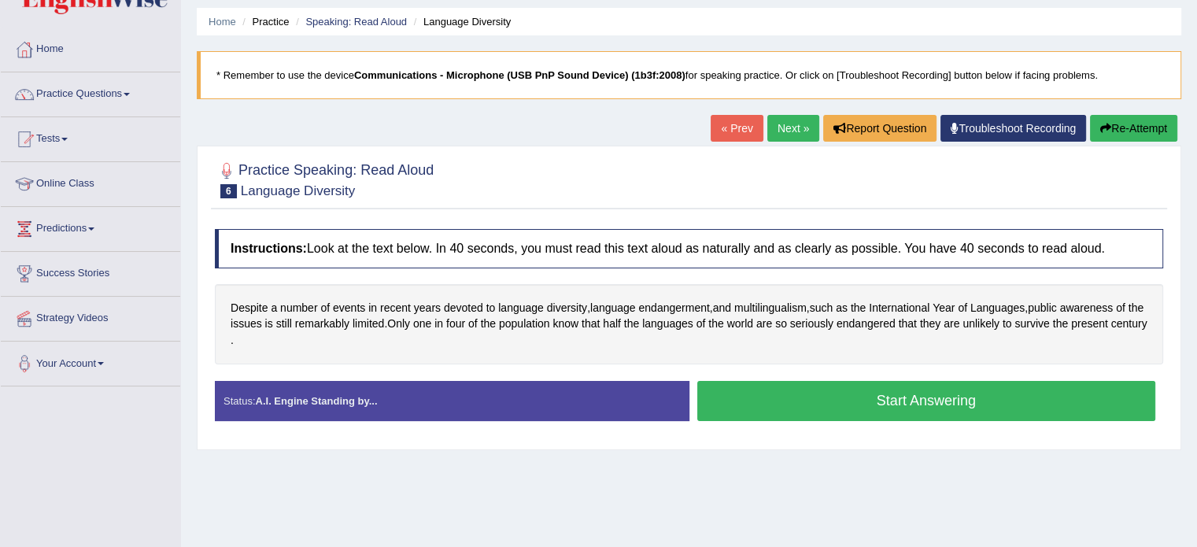
scroll to position [79, 0]
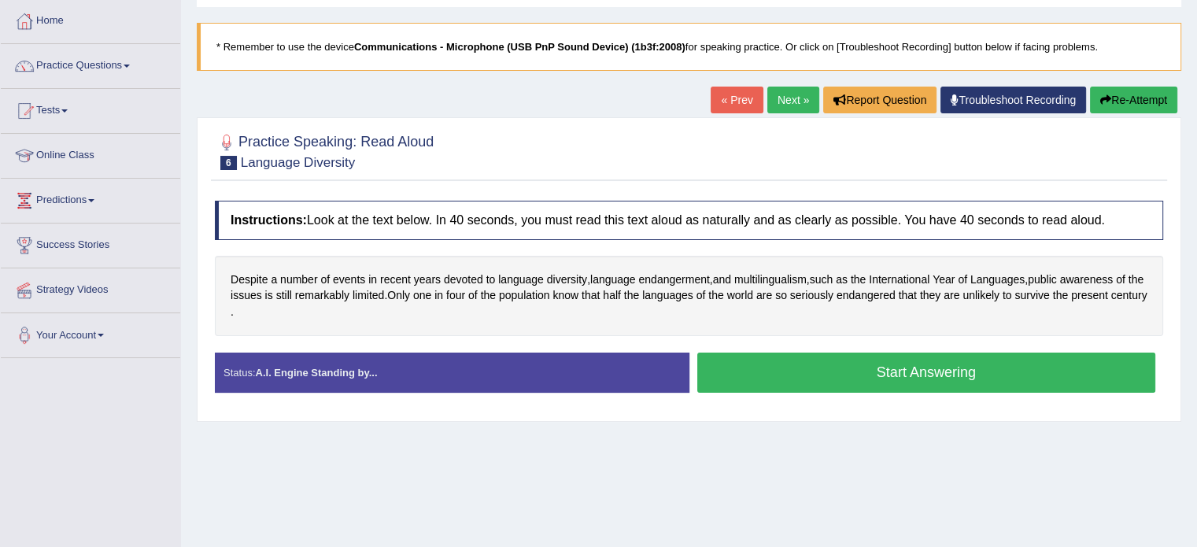
click at [846, 368] on button "Start Answering" at bounding box center [926, 373] width 459 height 40
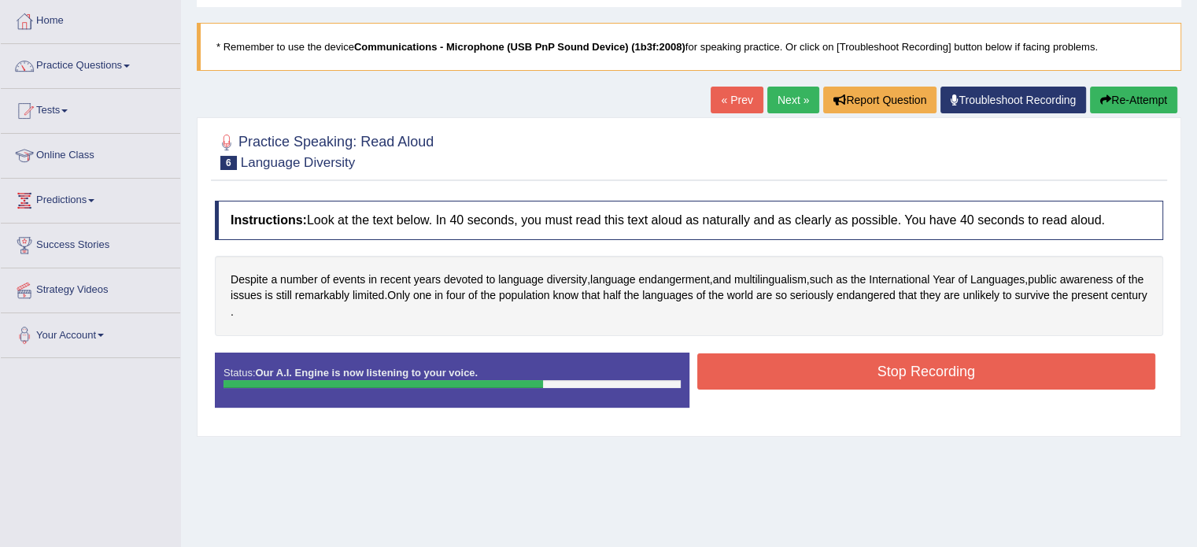
click at [846, 368] on button "Stop Recording" at bounding box center [926, 371] width 459 height 36
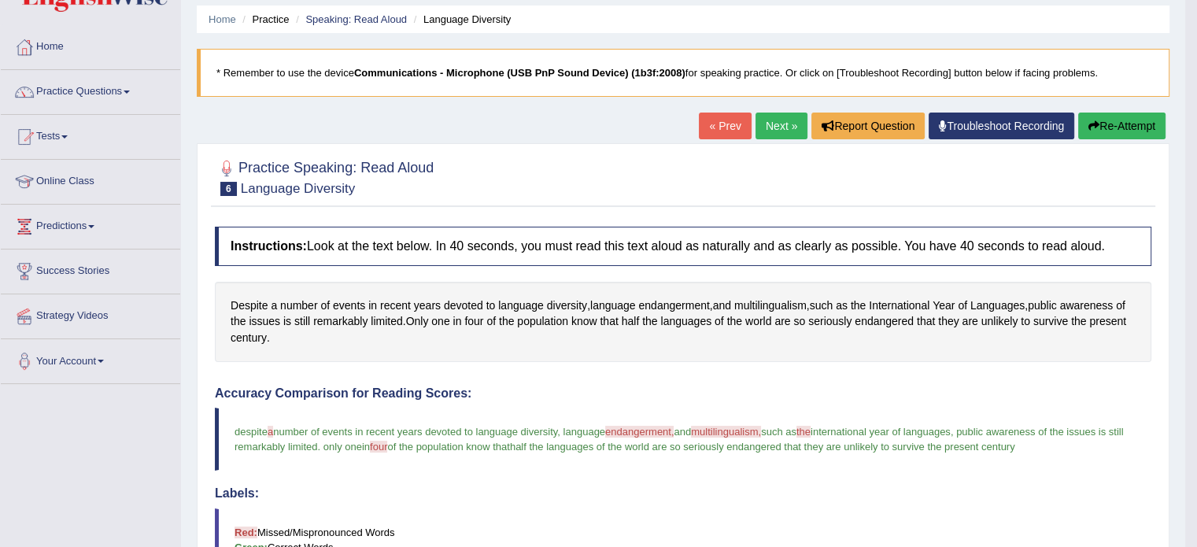
scroll to position [0, 0]
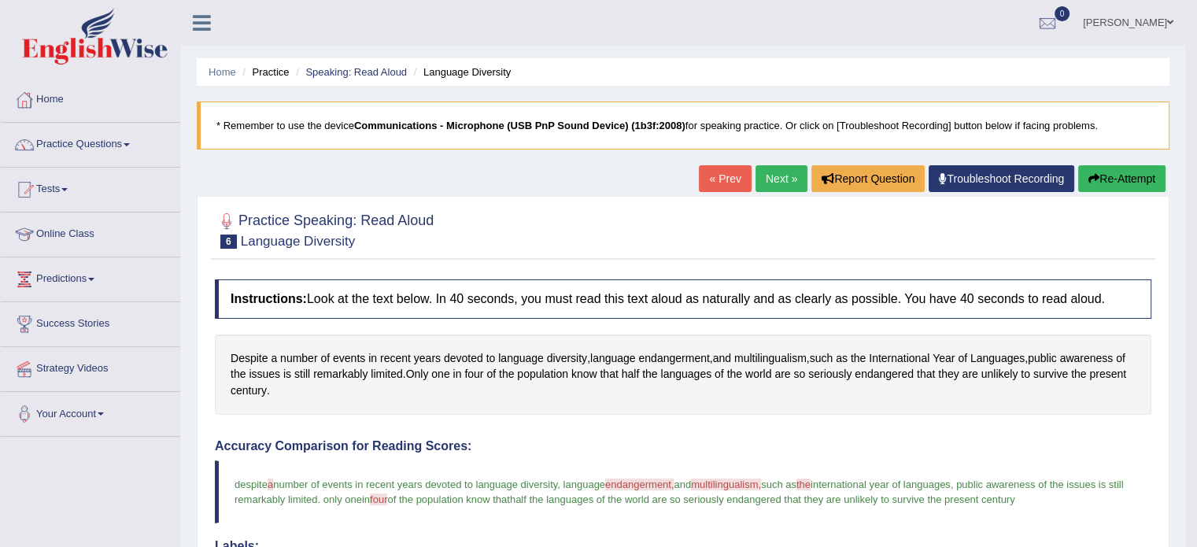
click at [785, 176] on link "Next »" at bounding box center [782, 178] width 52 height 27
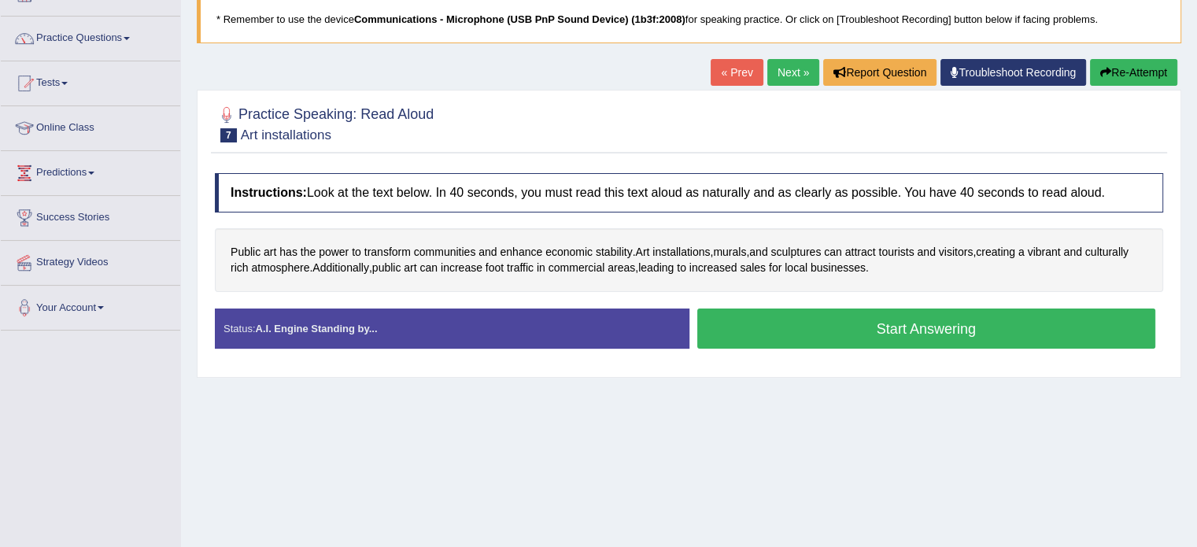
scroll to position [79, 0]
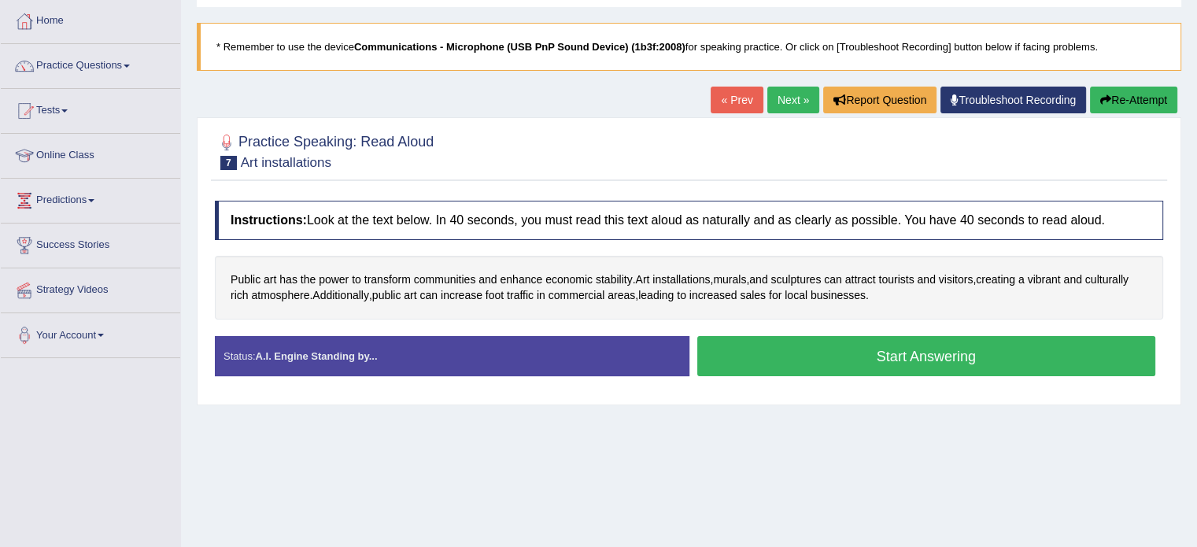
click at [852, 363] on button "Start Answering" at bounding box center [926, 356] width 459 height 40
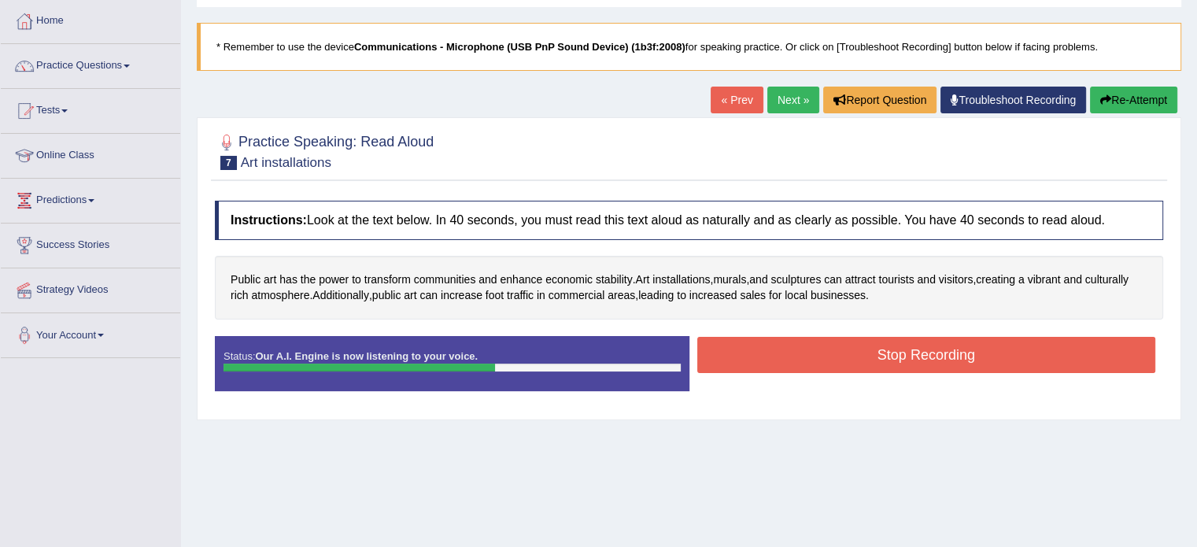
click at [854, 361] on button "Stop Recording" at bounding box center [926, 355] width 459 height 36
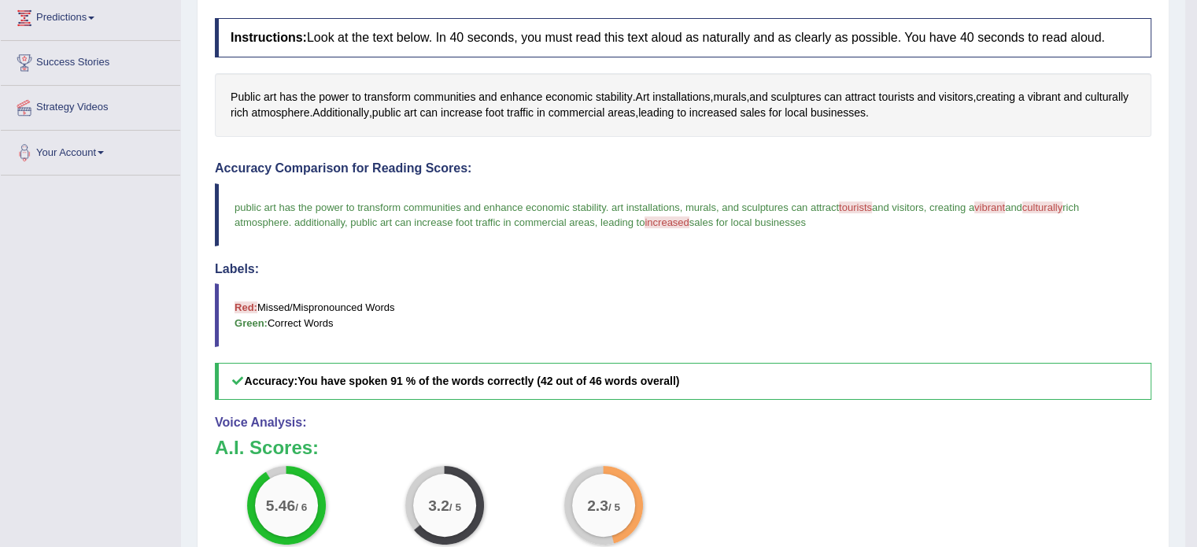
scroll to position [87, 0]
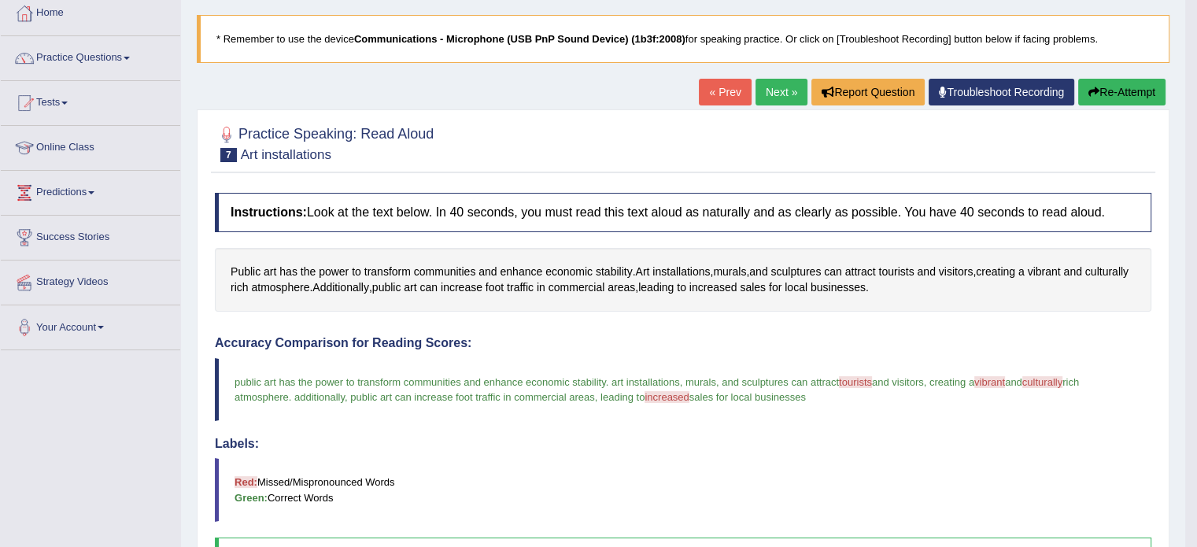
click at [778, 94] on link "Next »" at bounding box center [782, 92] width 52 height 27
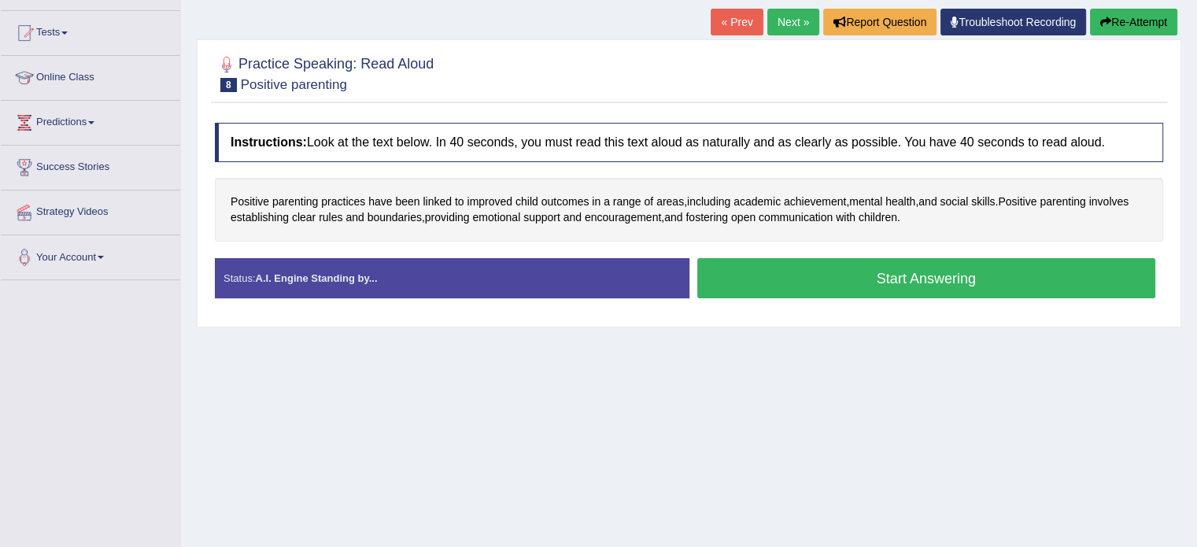
scroll to position [157, 0]
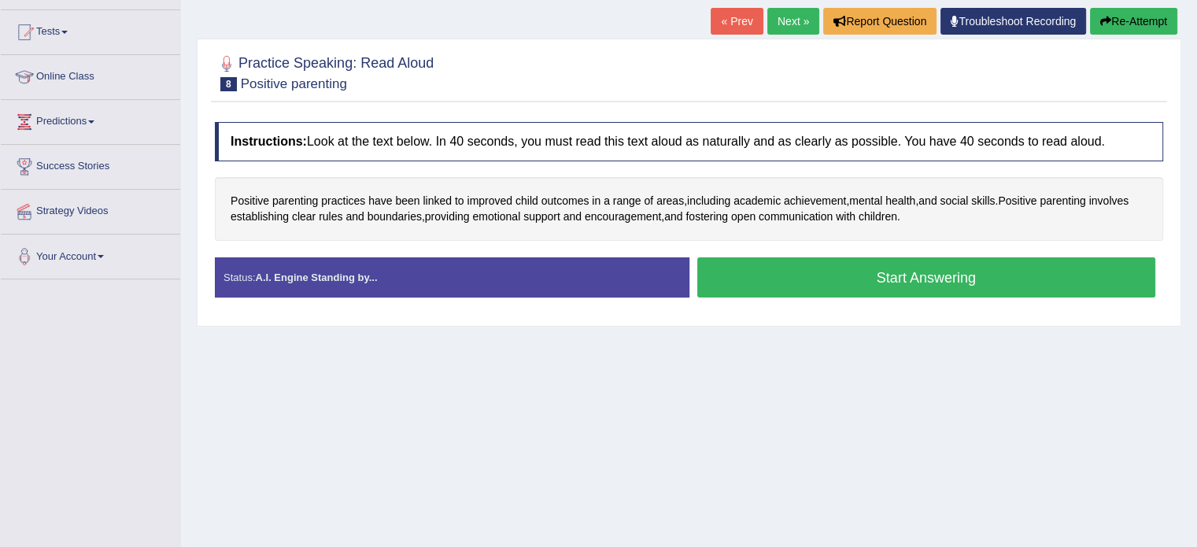
click at [785, 277] on button "Start Answering" at bounding box center [926, 277] width 459 height 40
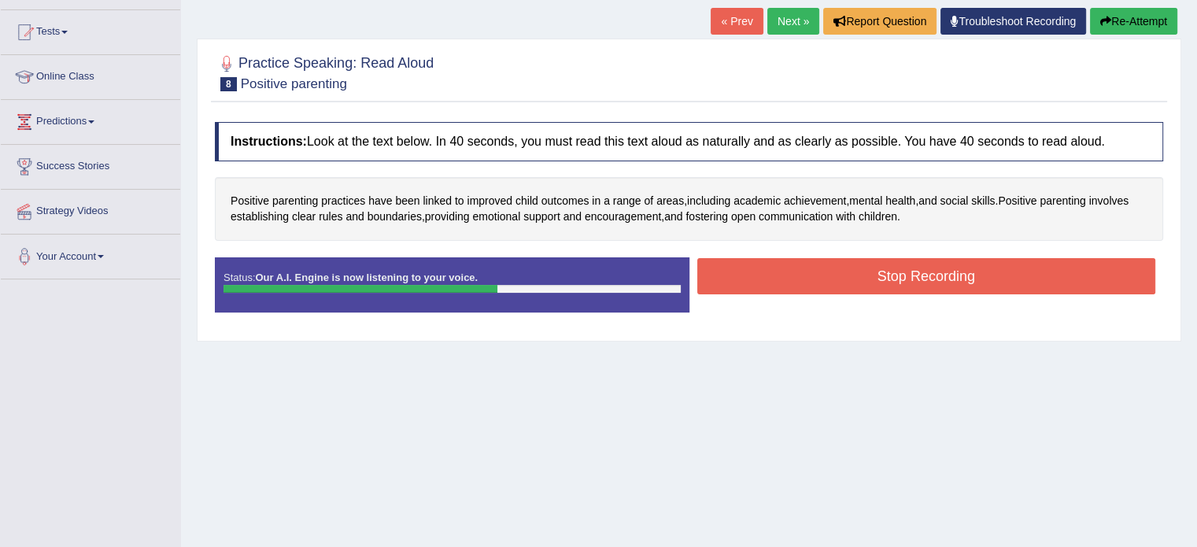
click at [785, 277] on button "Stop Recording" at bounding box center [926, 276] width 459 height 36
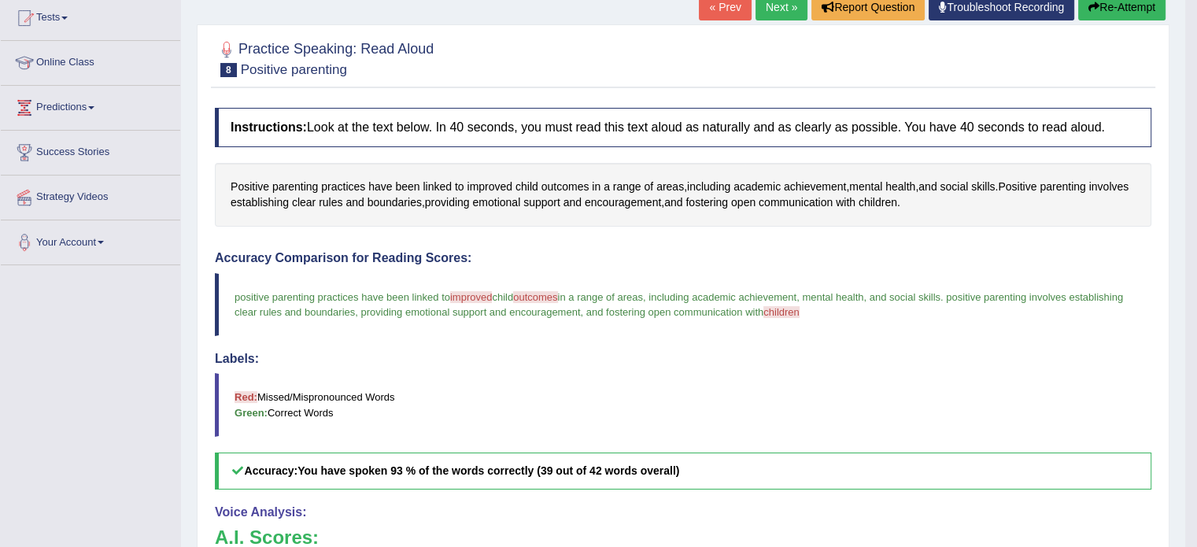
scroll to position [79, 0]
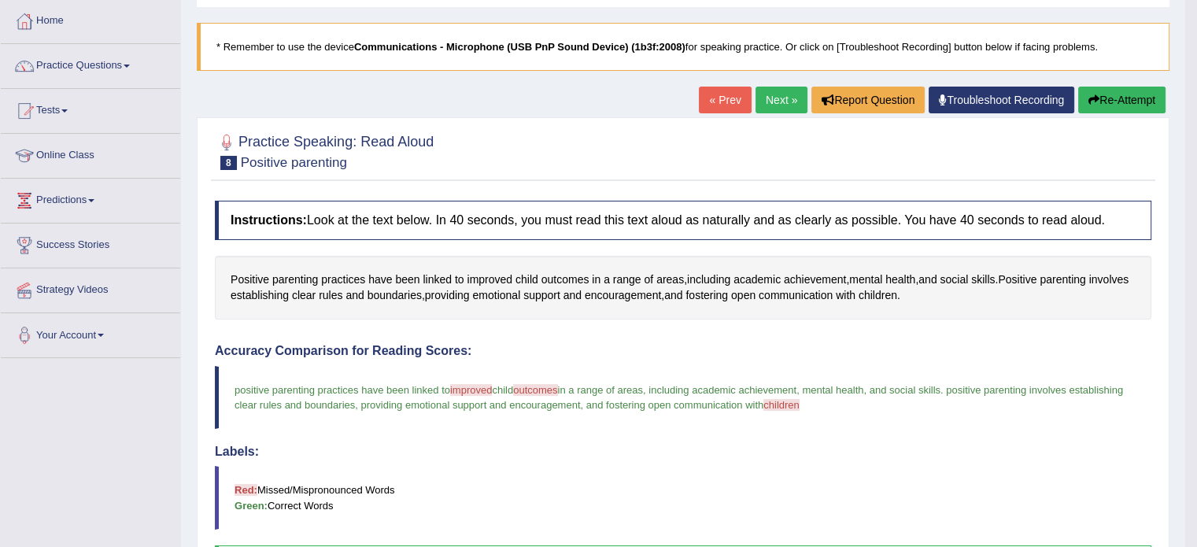
click at [786, 97] on link "Next »" at bounding box center [782, 100] width 52 height 27
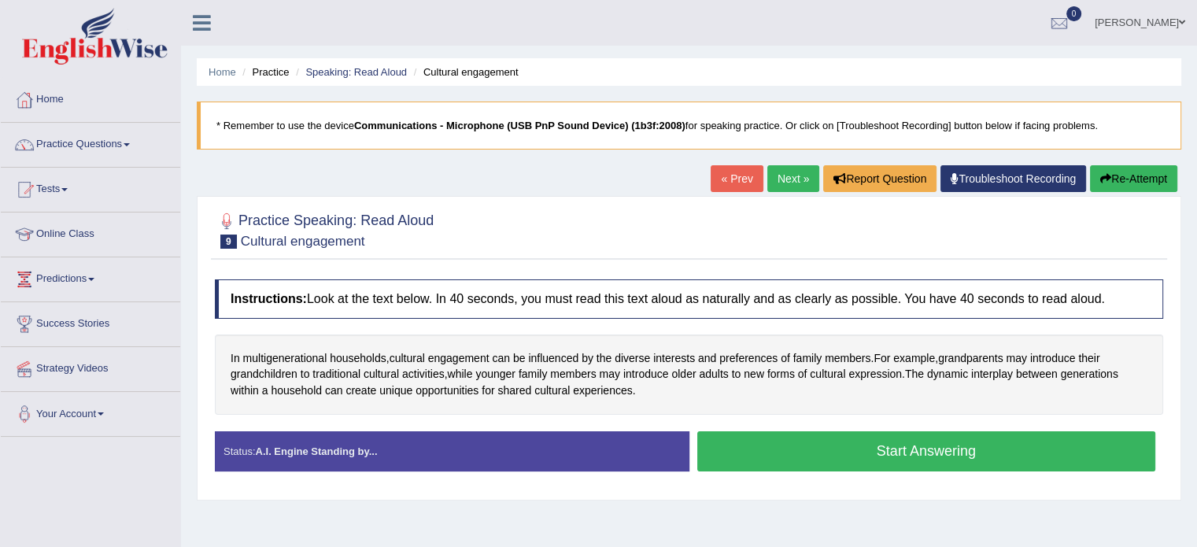
click at [790, 458] on button "Start Answering" at bounding box center [926, 451] width 459 height 40
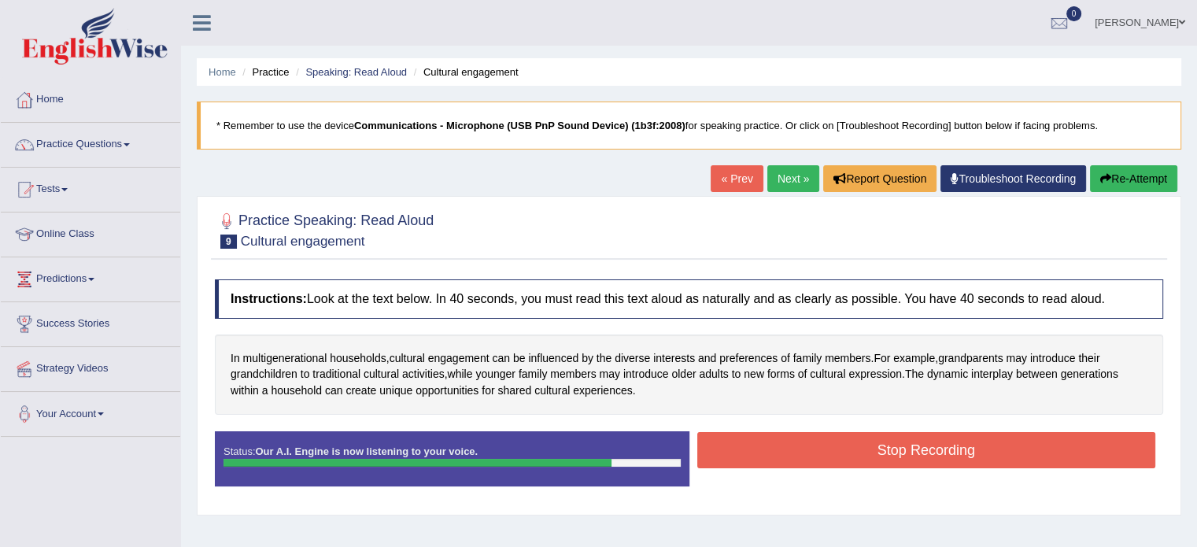
click at [792, 457] on button "Stop Recording" at bounding box center [926, 450] width 459 height 36
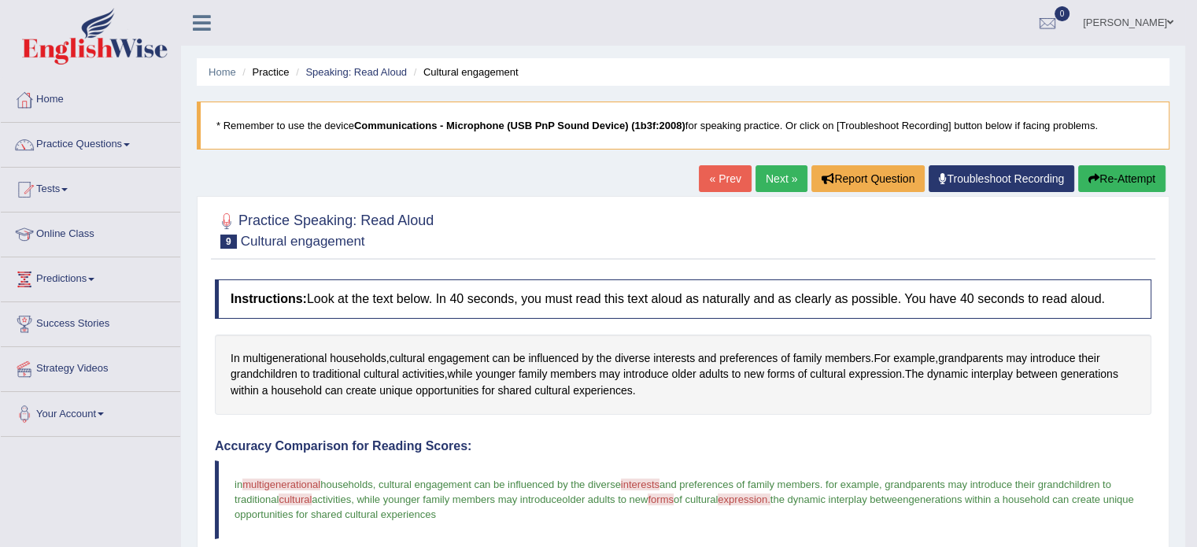
click at [1121, 178] on button "Re-Attempt" at bounding box center [1121, 178] width 87 height 27
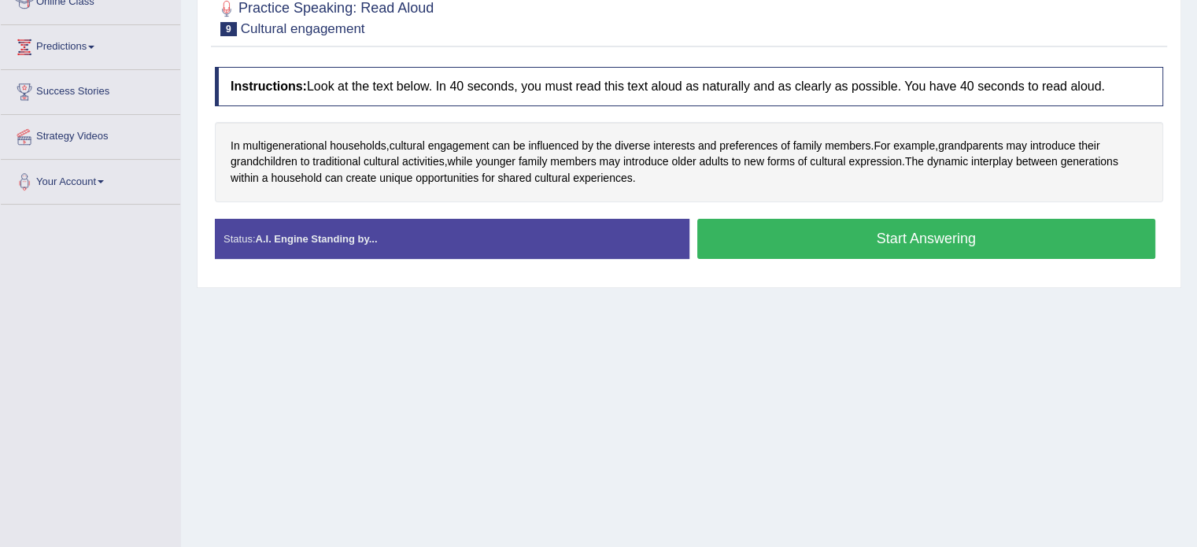
scroll to position [236, 0]
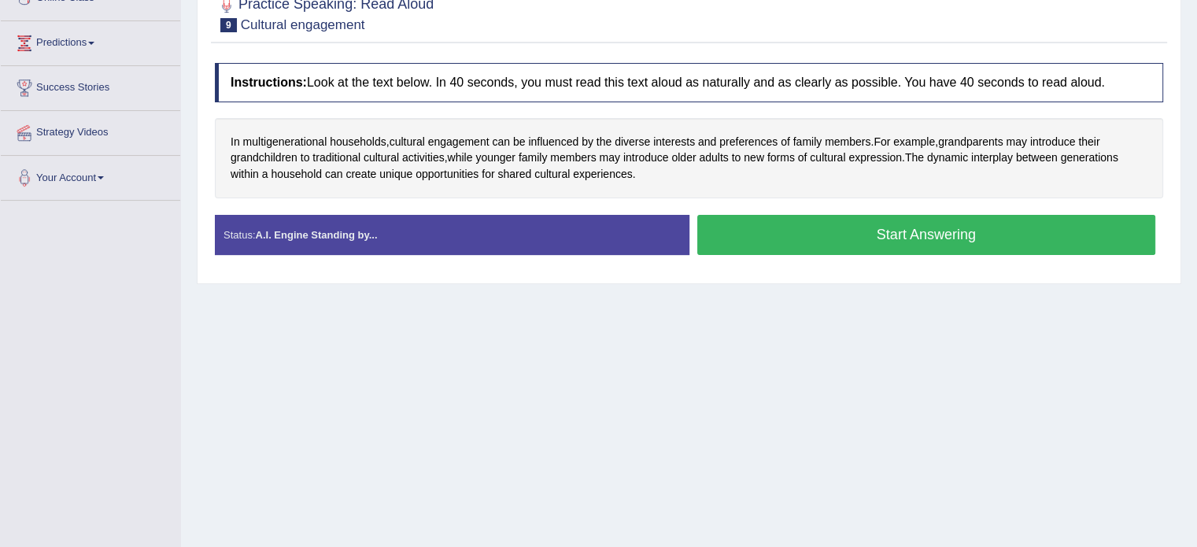
click at [882, 242] on button "Start Answering" at bounding box center [926, 235] width 459 height 40
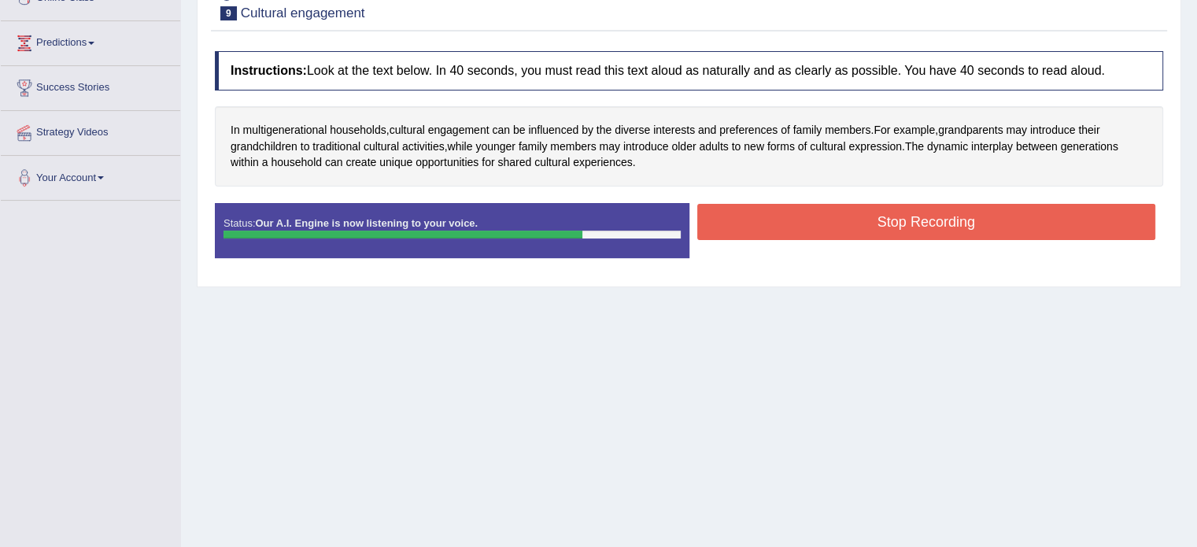
click at [893, 225] on button "Stop Recording" at bounding box center [926, 222] width 459 height 36
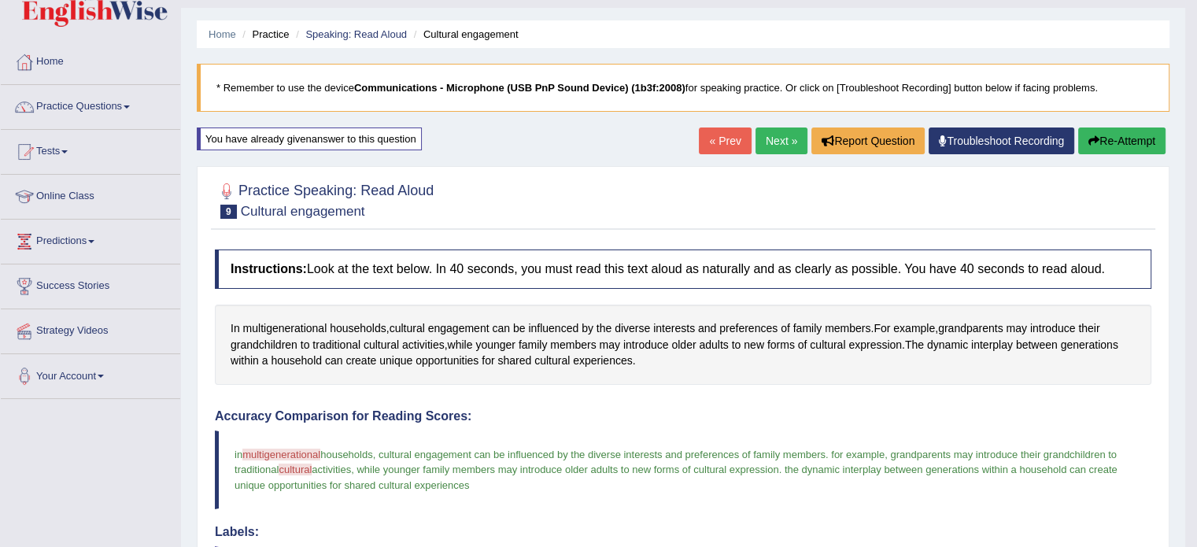
scroll to position [0, 0]
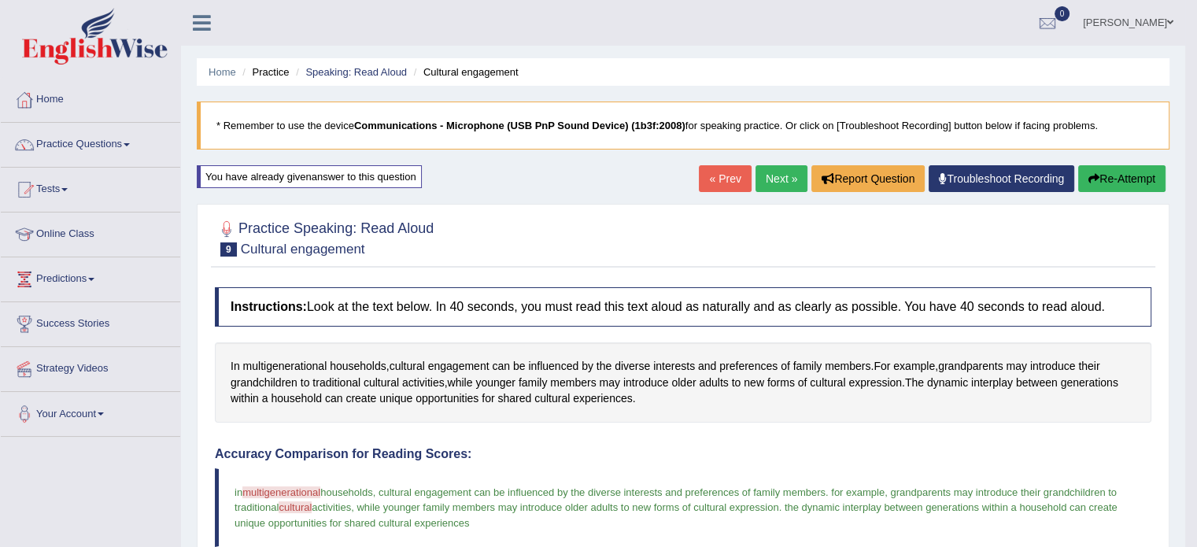
click at [790, 188] on link "Next »" at bounding box center [782, 178] width 52 height 27
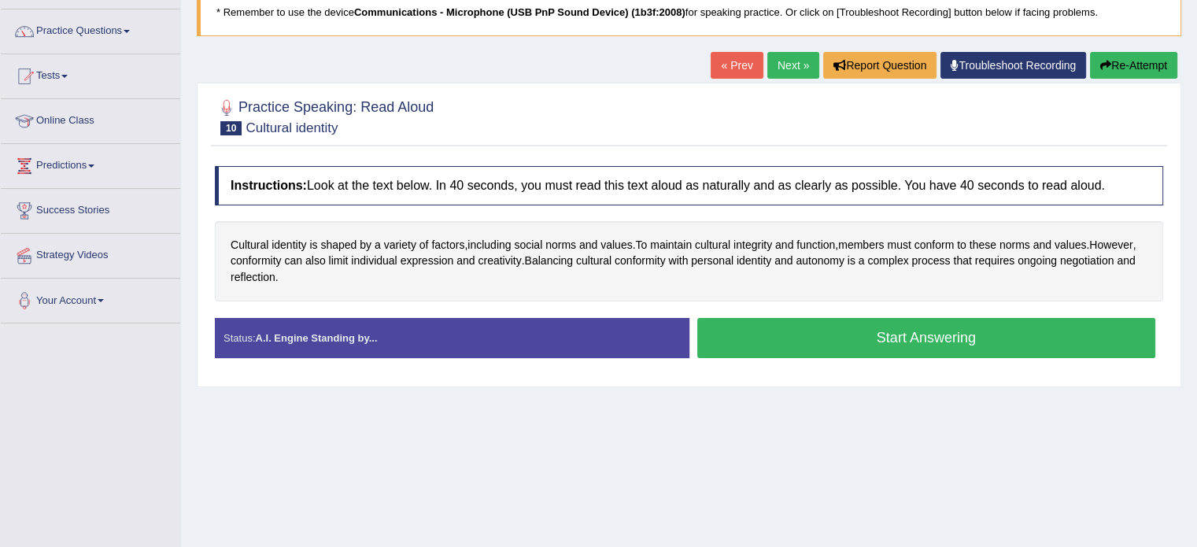
scroll to position [79, 0]
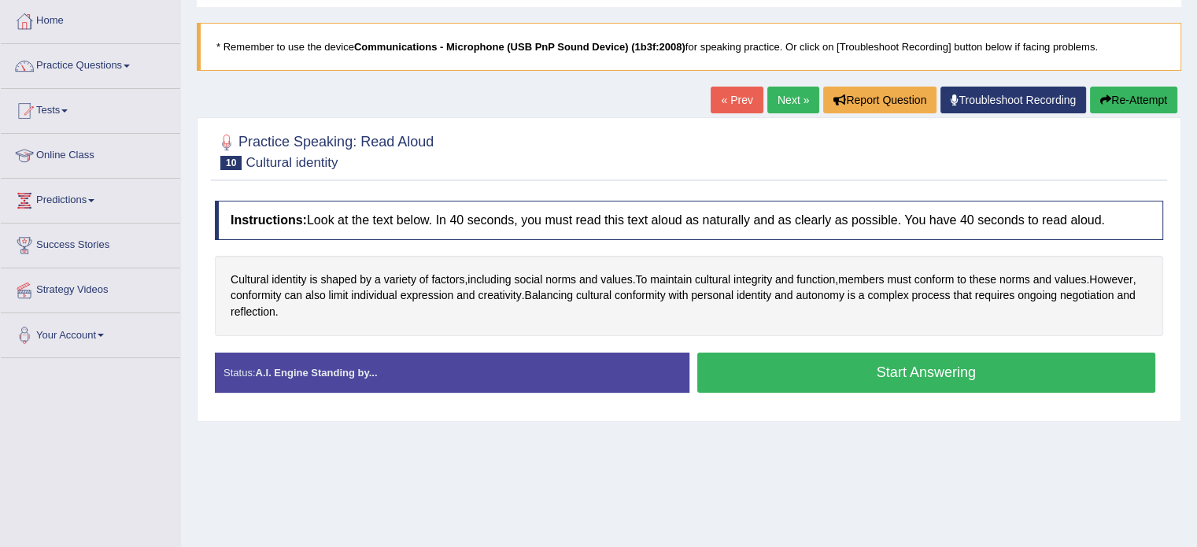
click at [826, 368] on button "Start Answering" at bounding box center [926, 373] width 459 height 40
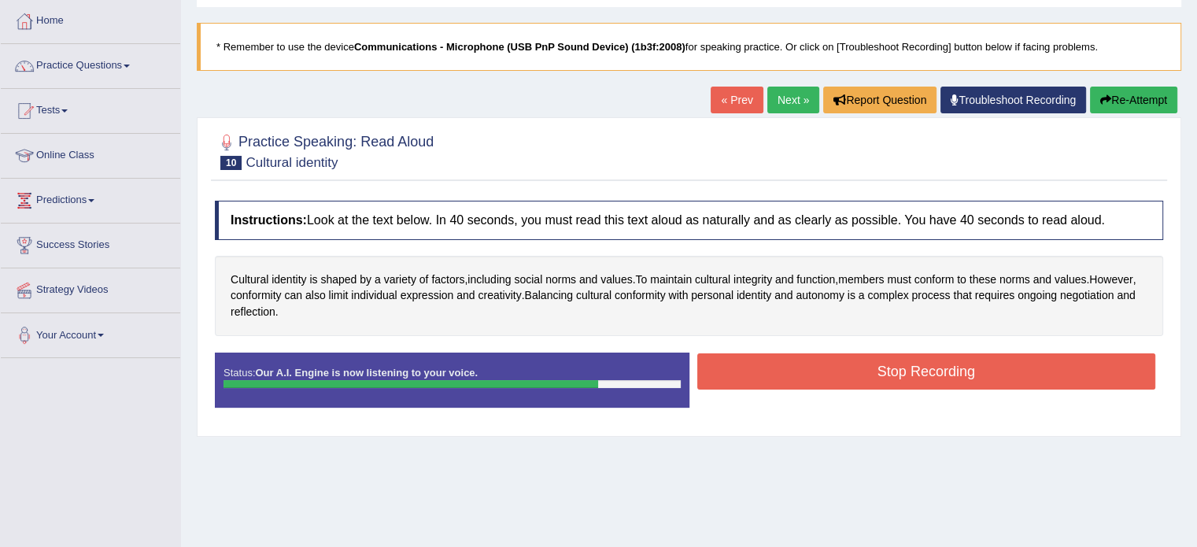
click at [826, 368] on button "Stop Recording" at bounding box center [926, 371] width 459 height 36
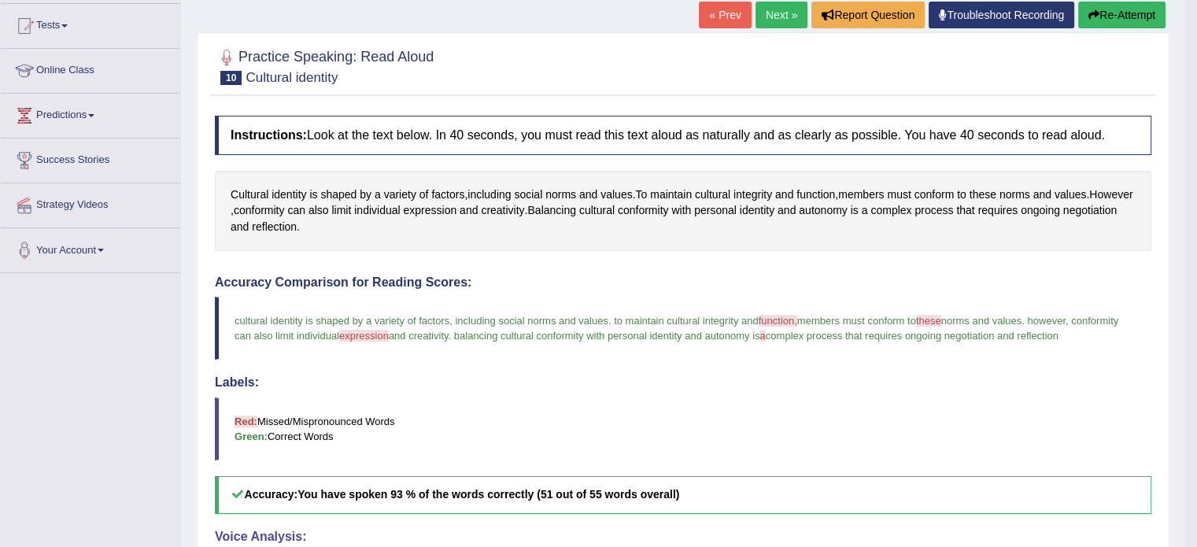
scroll to position [157, 0]
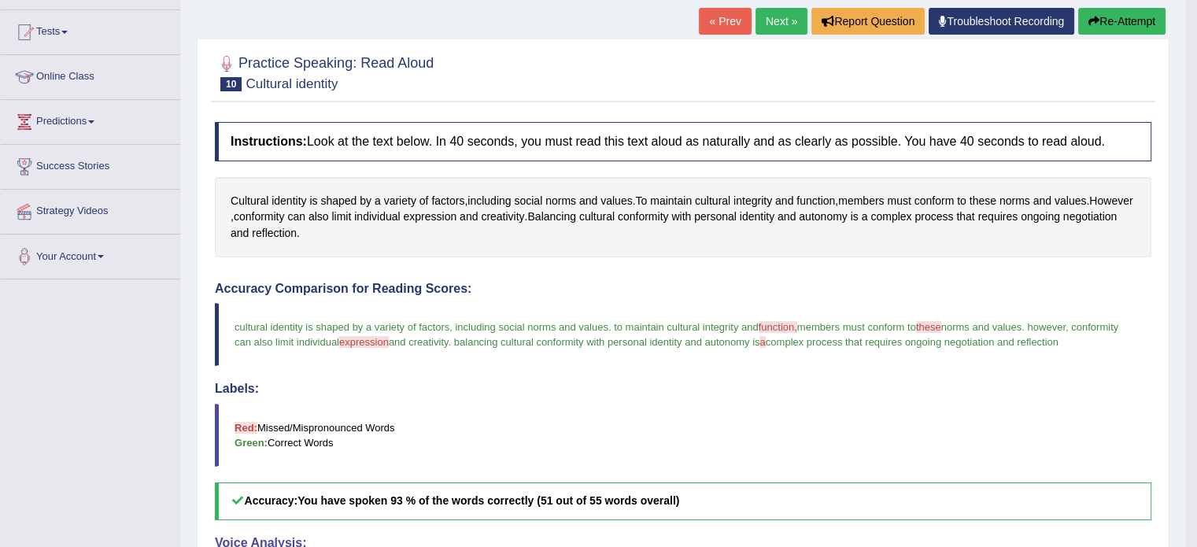
click at [789, 15] on link "Next »" at bounding box center [782, 21] width 52 height 27
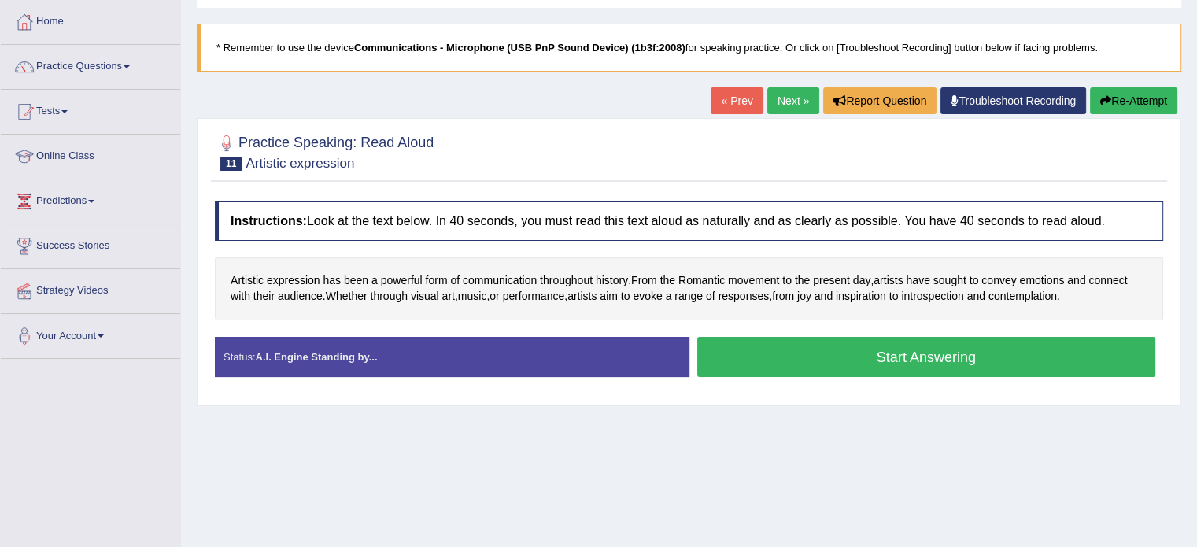
scroll to position [79, 0]
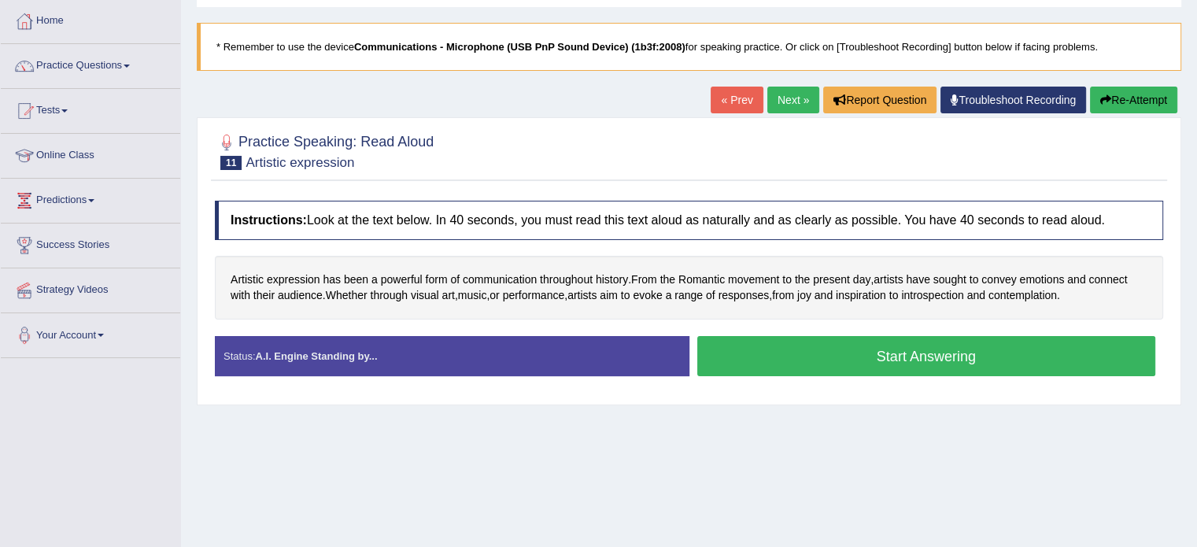
click at [908, 342] on button "Start Answering" at bounding box center [926, 356] width 459 height 40
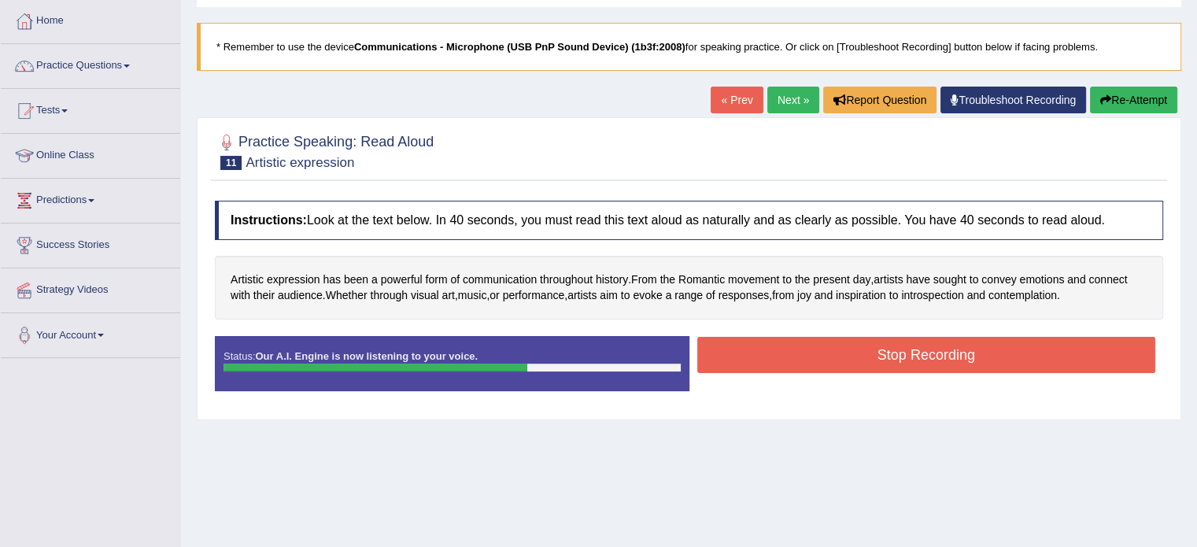
click at [761, 358] on button "Stop Recording" at bounding box center [926, 355] width 459 height 36
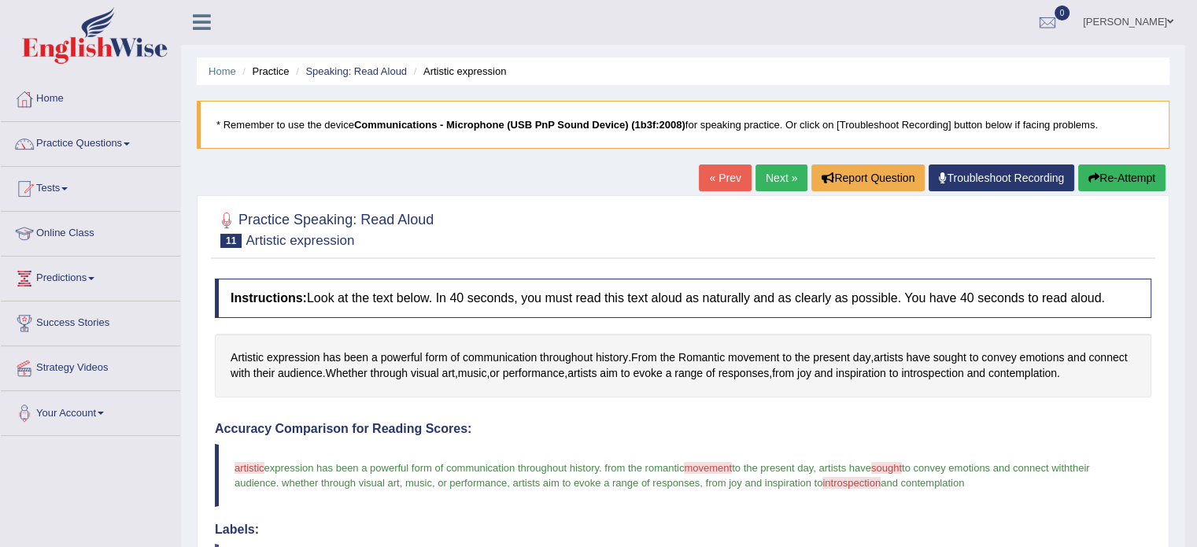
scroll to position [0, 0]
click at [783, 187] on link "Next »" at bounding box center [782, 178] width 52 height 27
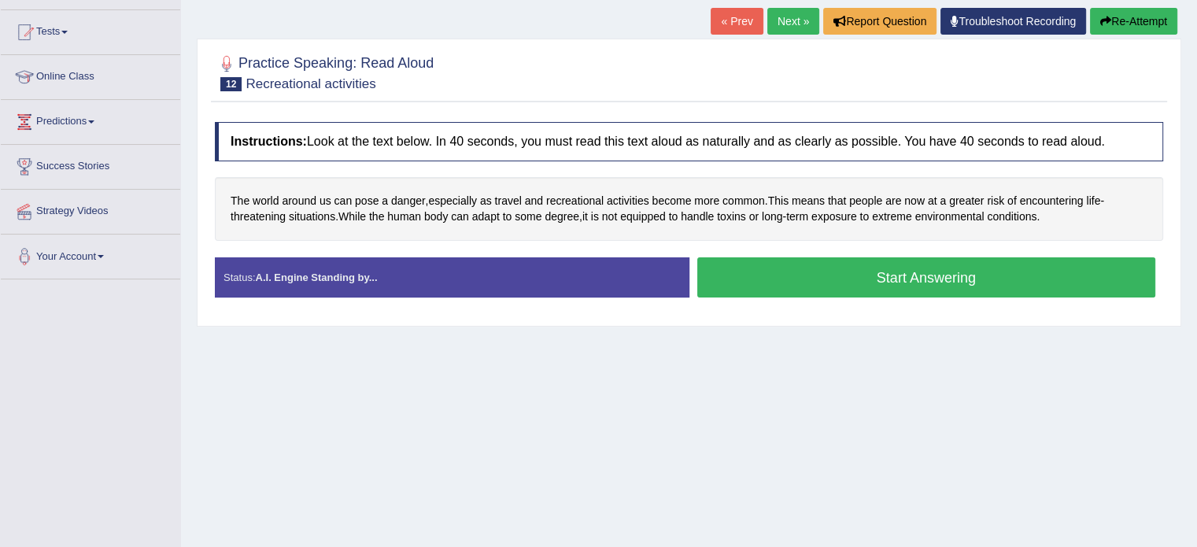
click at [807, 304] on div "Status: A.I. Engine Standing by... Start Answering Stop Recording" at bounding box center [689, 285] width 948 height 56
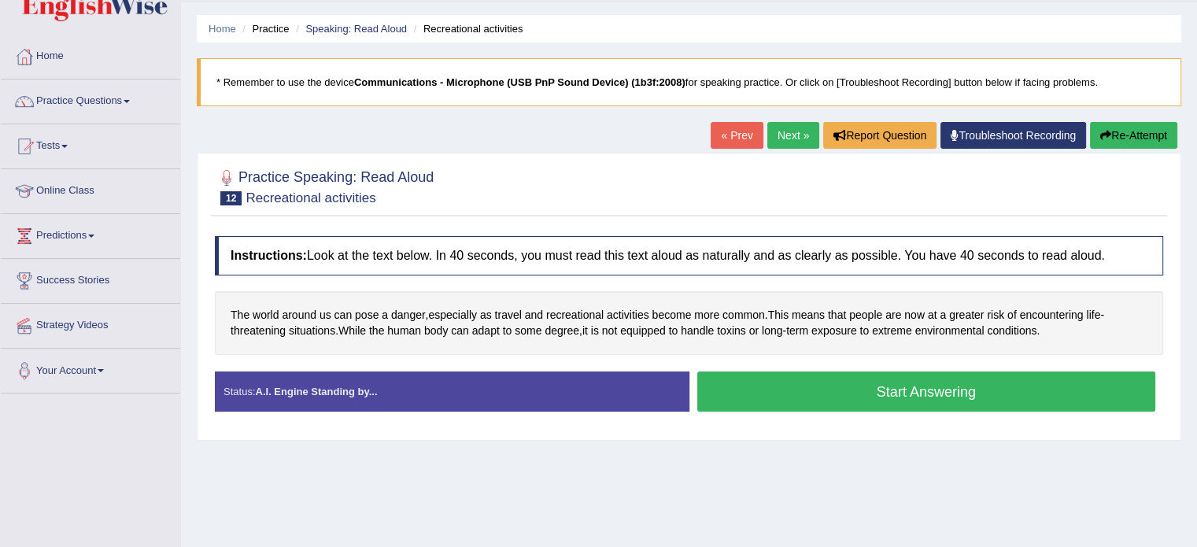
scroll to position [279, 0]
